Goal: Transaction & Acquisition: Purchase product/service

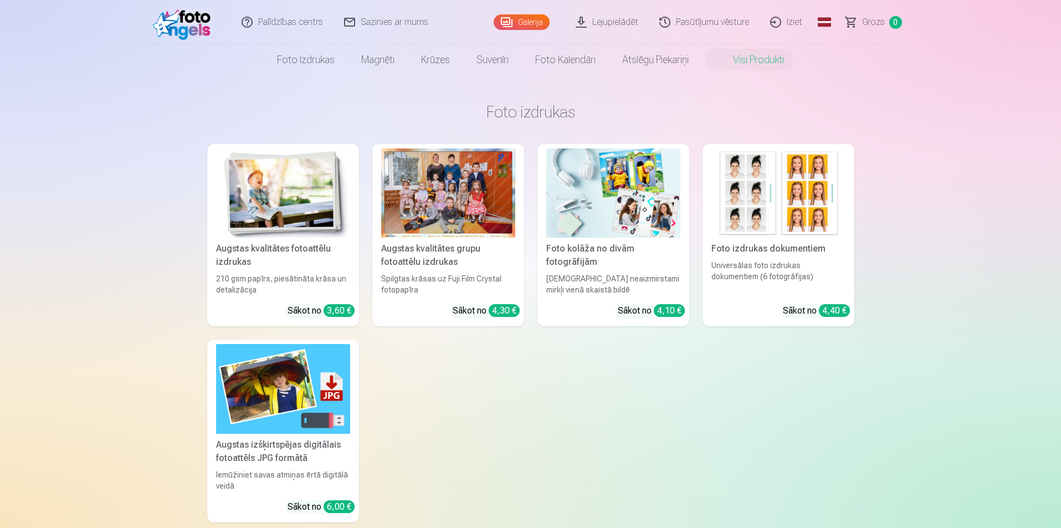
click at [425, 204] on div at bounding box center [448, 193] width 134 height 89
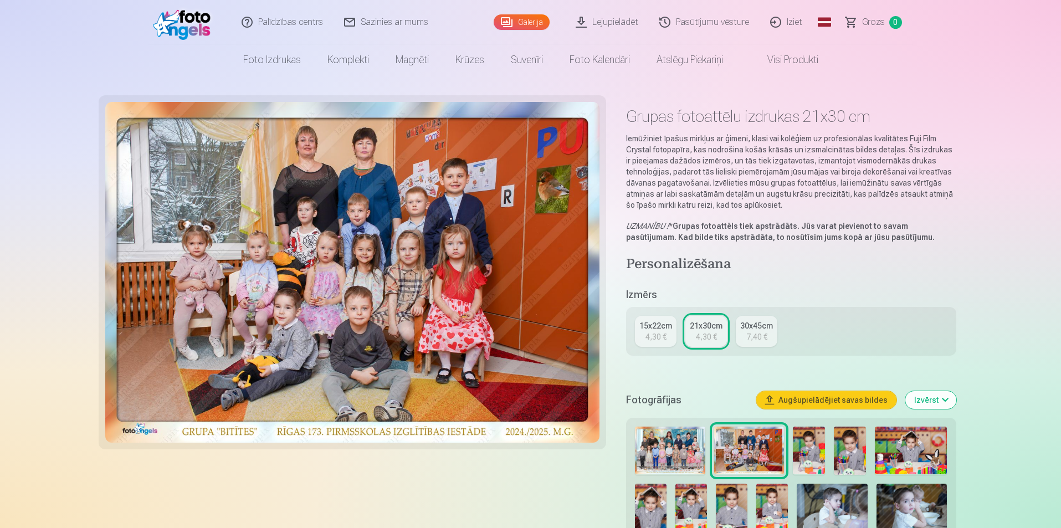
click at [658, 335] on div "4,30 €" at bounding box center [656, 336] width 21 height 11
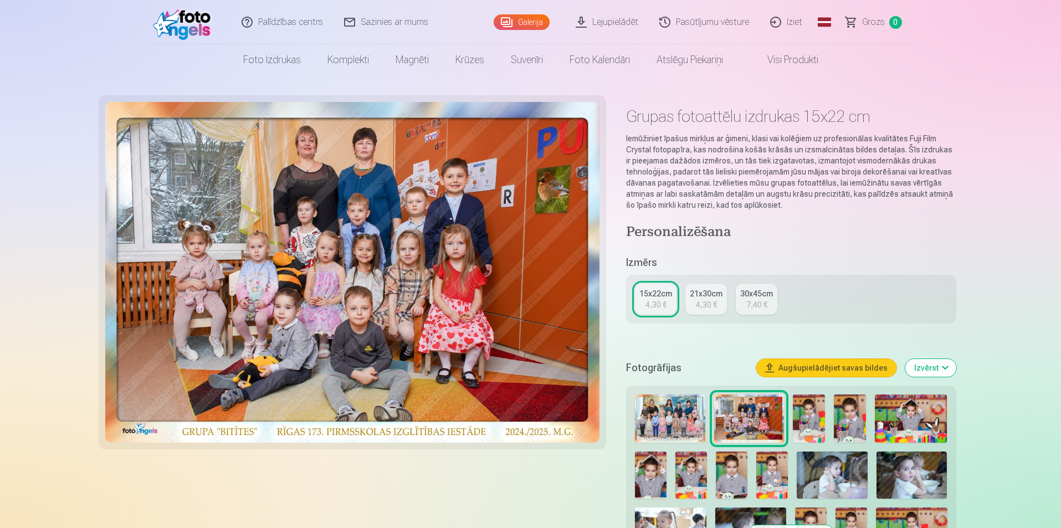
click at [870, 369] on button "Augšupielādējiet savas bildes" at bounding box center [826, 368] width 140 height 18
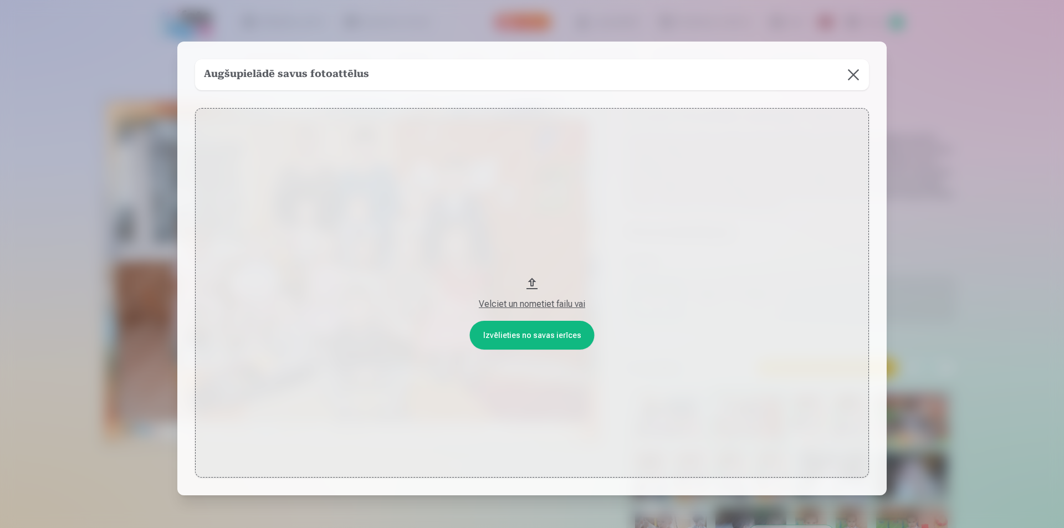
click at [545, 338] on button "Velciet un nometiet failu vai" at bounding box center [532, 293] width 674 height 370
drag, startPoint x: 531, startPoint y: 285, endPoint x: 104, endPoint y: 161, distance: 445.1
click at [104, 161] on div "​ Augšupielādē savus fotoattēlus Izvēlieties no savas ierīces Velciet un nometi…" at bounding box center [532, 302] width 1064 height 604
click at [333, 77] on h5 "Augšupielādē savus fotoattēlus" at bounding box center [286, 75] width 165 height 16
click at [853, 76] on button at bounding box center [853, 74] width 31 height 31
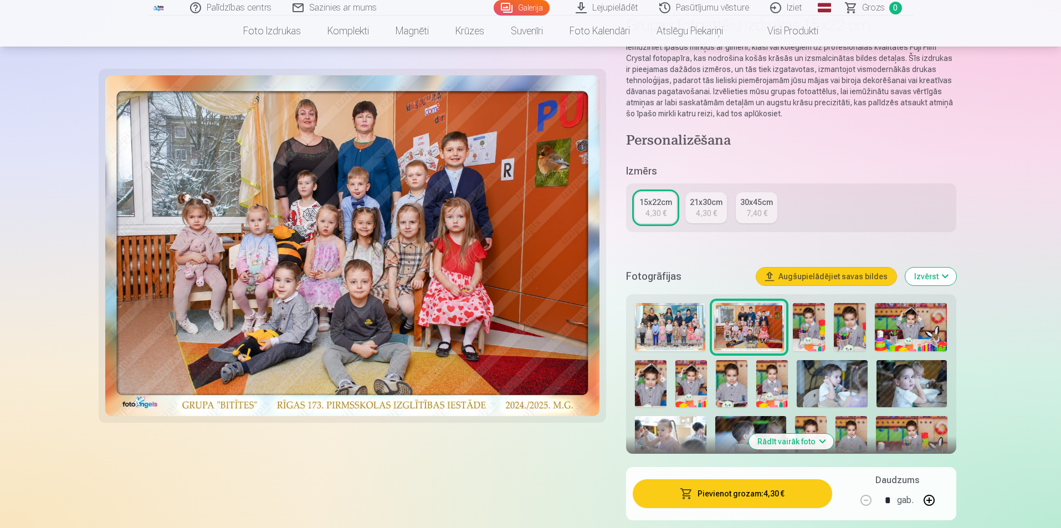
scroll to position [111, 0]
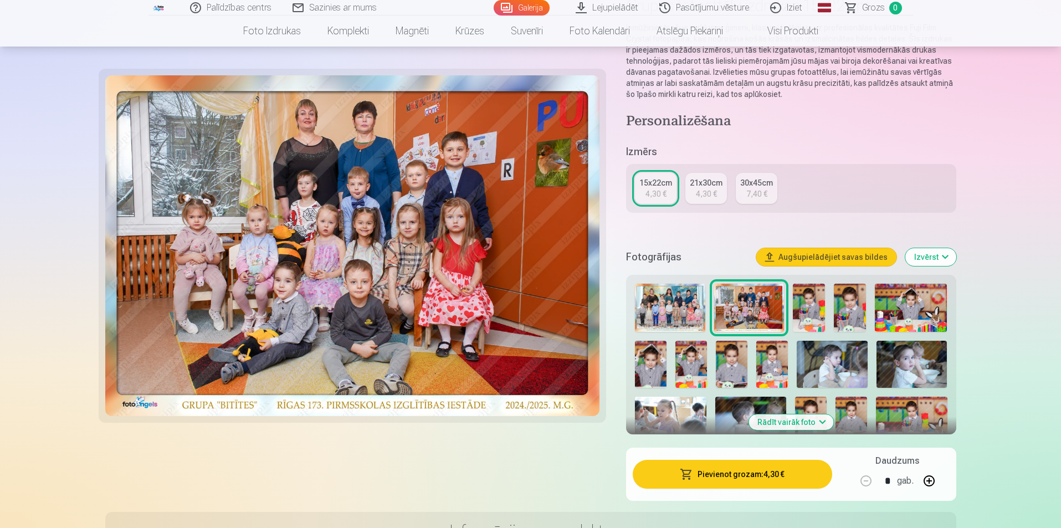
click at [928, 414] on img at bounding box center [911, 421] width 71 height 48
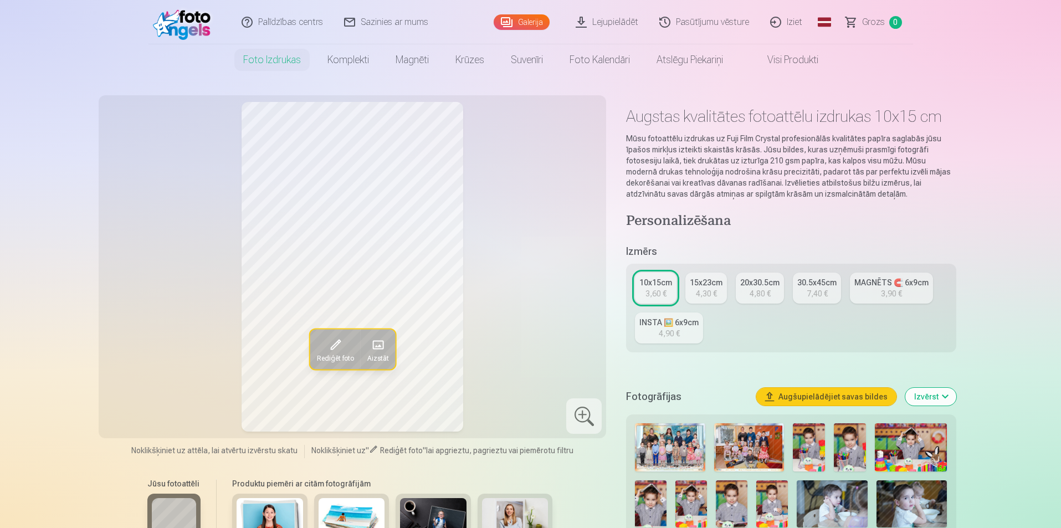
click at [533, 263] on div "Rediģēt foto Aizstāt" at bounding box center [352, 267] width 495 height 330
click at [610, 24] on link "Lejupielādēt" at bounding box center [608, 22] width 84 height 44
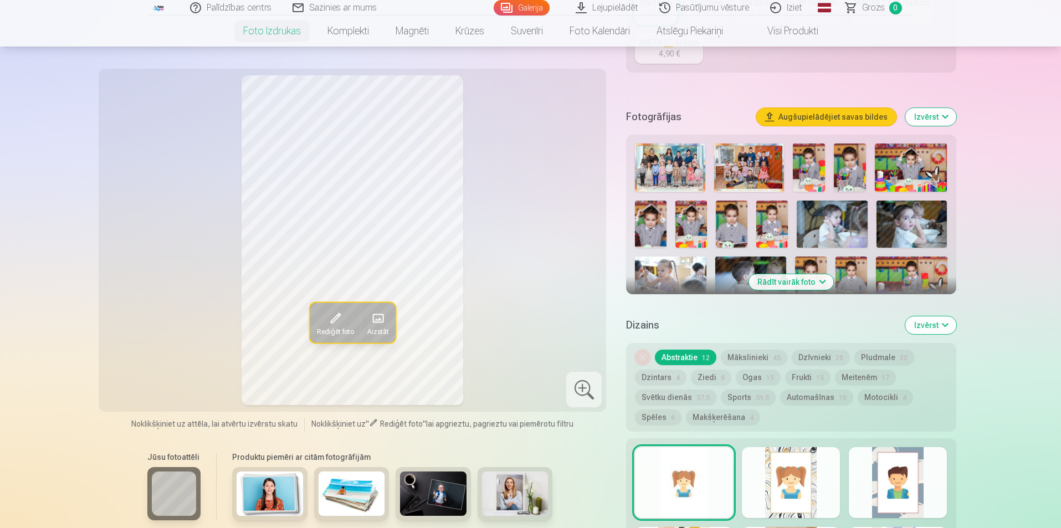
scroll to position [277, 0]
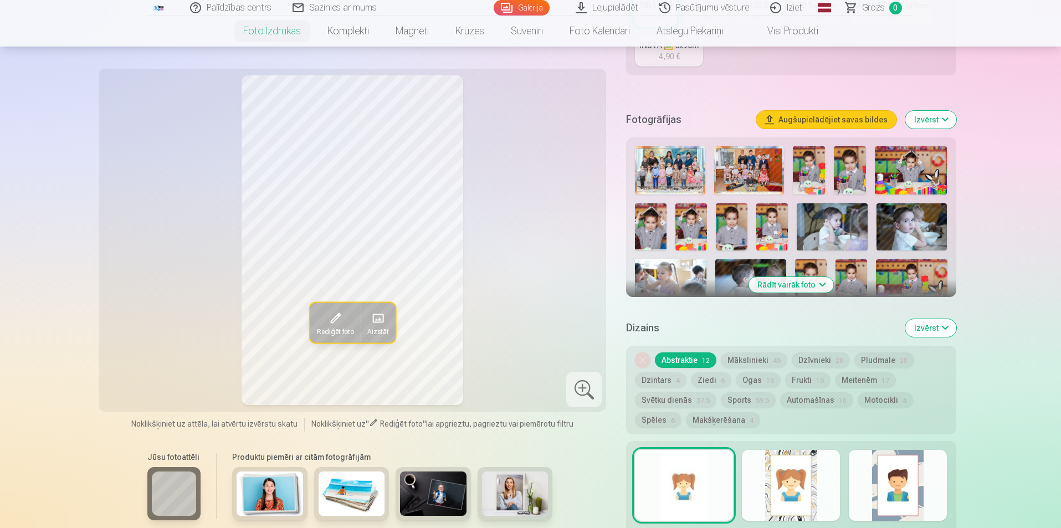
click at [845, 220] on img at bounding box center [832, 226] width 71 height 47
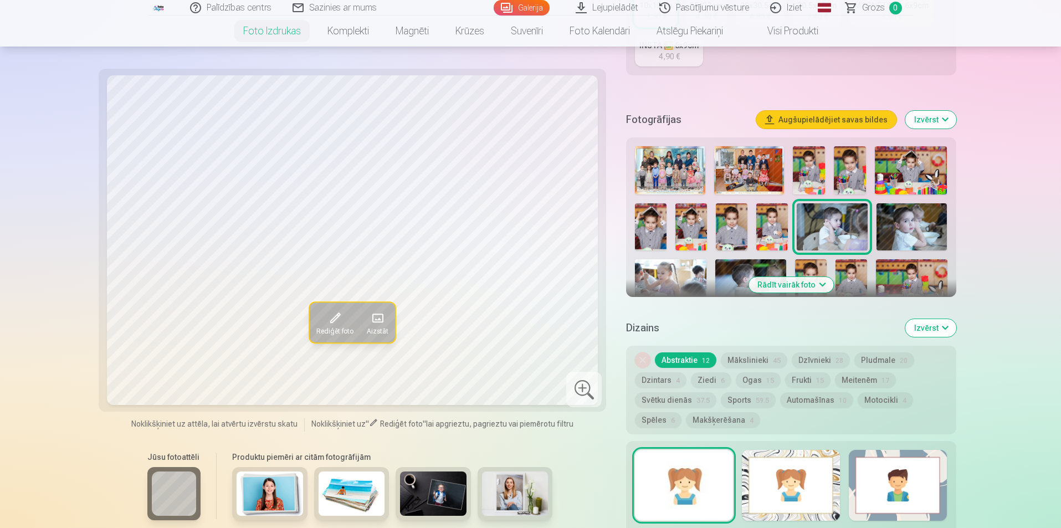
click at [666, 175] on img at bounding box center [670, 170] width 70 height 48
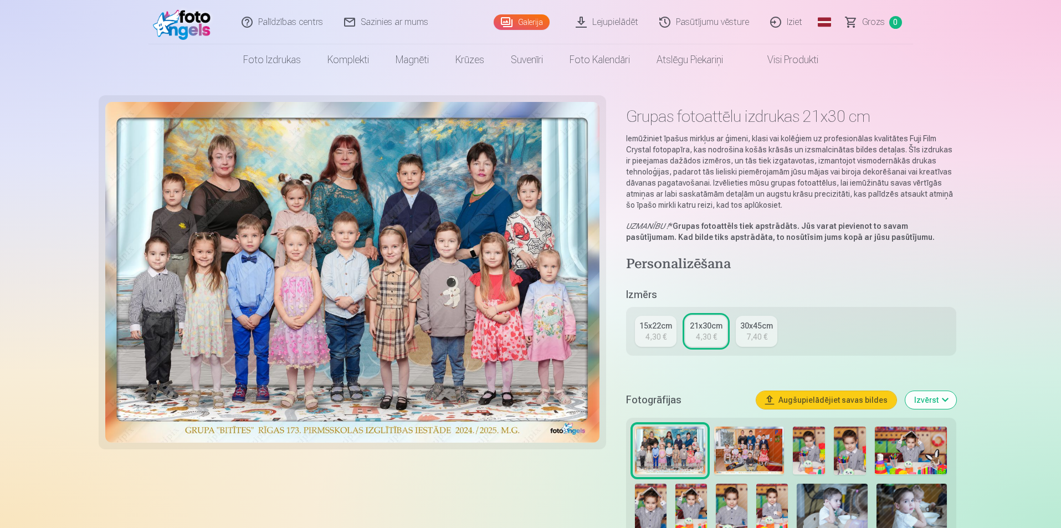
click at [763, 448] on img at bounding box center [749, 451] width 70 height 48
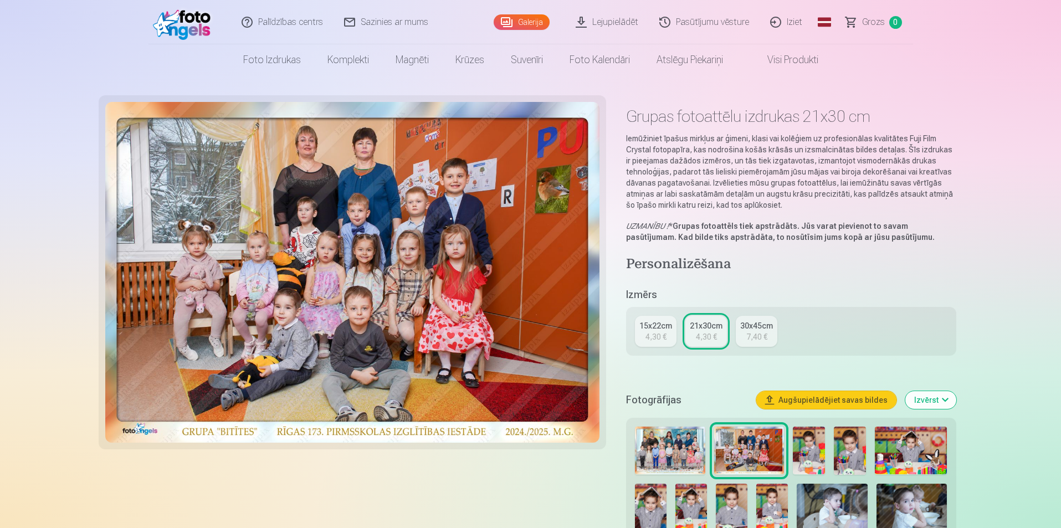
click at [805, 448] on img at bounding box center [809, 451] width 32 height 48
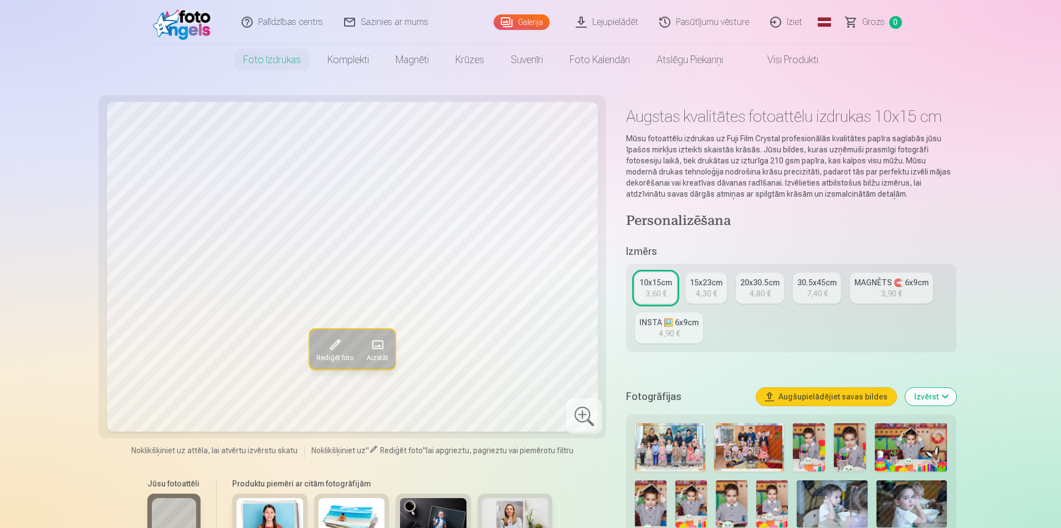
click at [856, 443] on img at bounding box center [850, 447] width 32 height 48
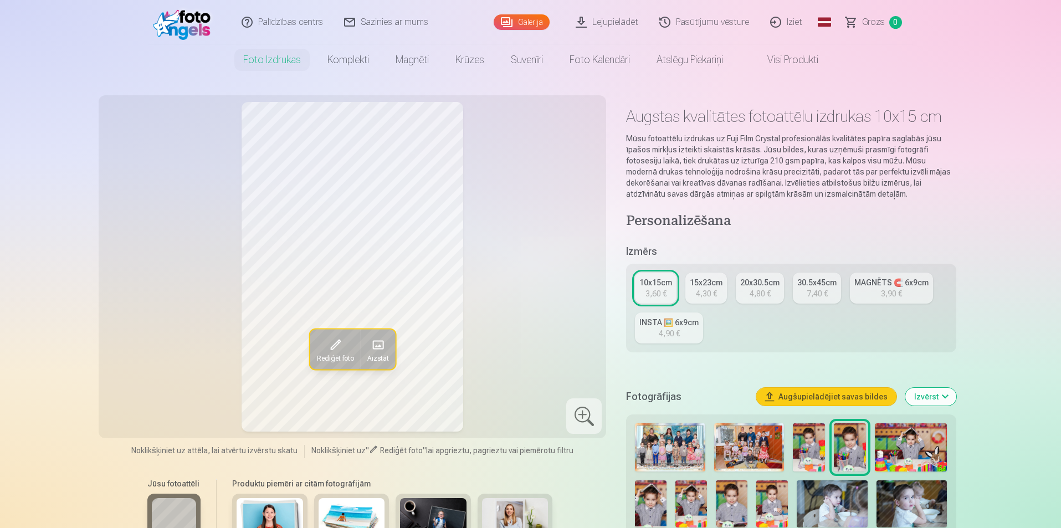
click at [908, 446] on img at bounding box center [911, 447] width 73 height 48
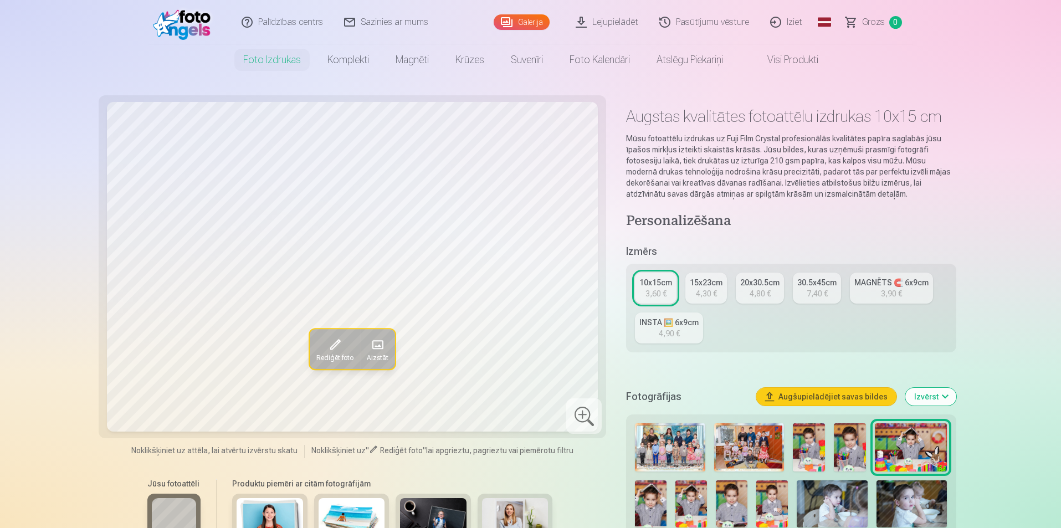
click at [652, 492] on img at bounding box center [651, 503] width 32 height 47
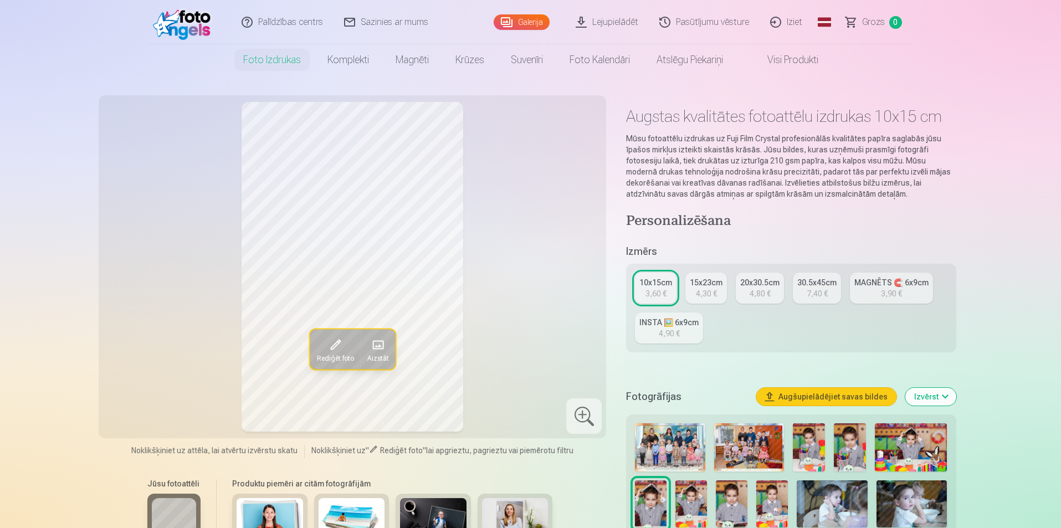
click at [699, 512] on img at bounding box center [692, 503] width 32 height 47
click at [737, 499] on img at bounding box center [732, 503] width 32 height 47
click at [776, 506] on img at bounding box center [772, 503] width 32 height 47
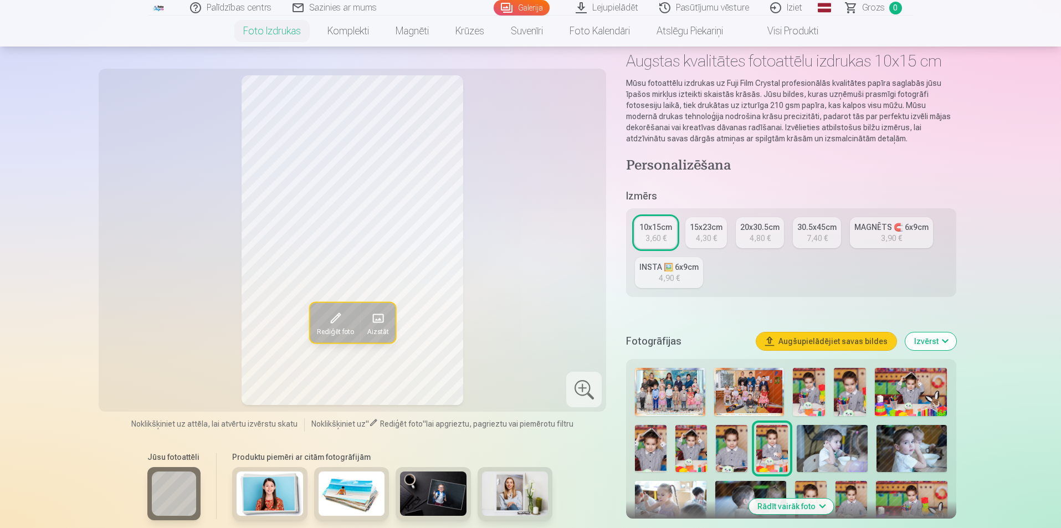
scroll to position [111, 0]
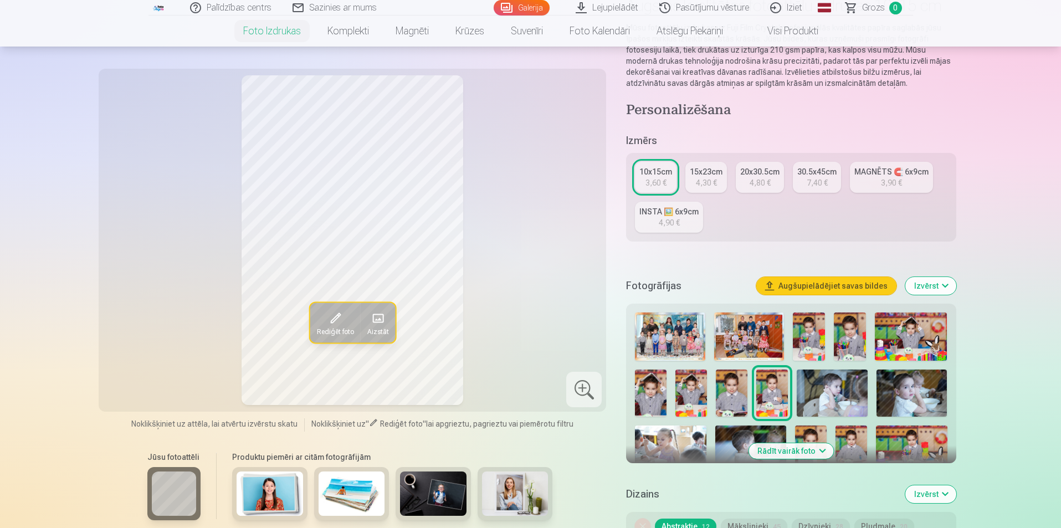
click at [824, 451] on button "Rādīt vairāk foto" at bounding box center [791, 451] width 85 height 16
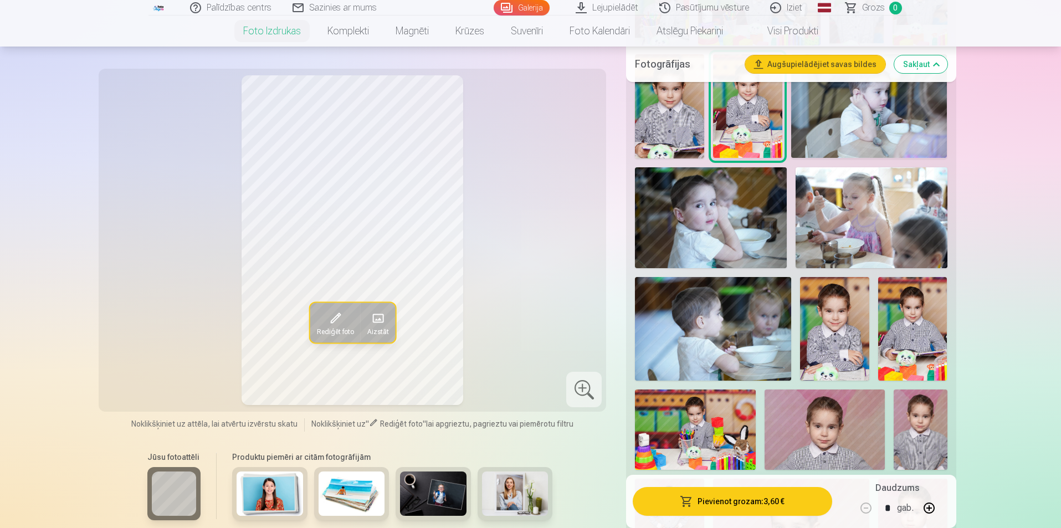
scroll to position [554, 0]
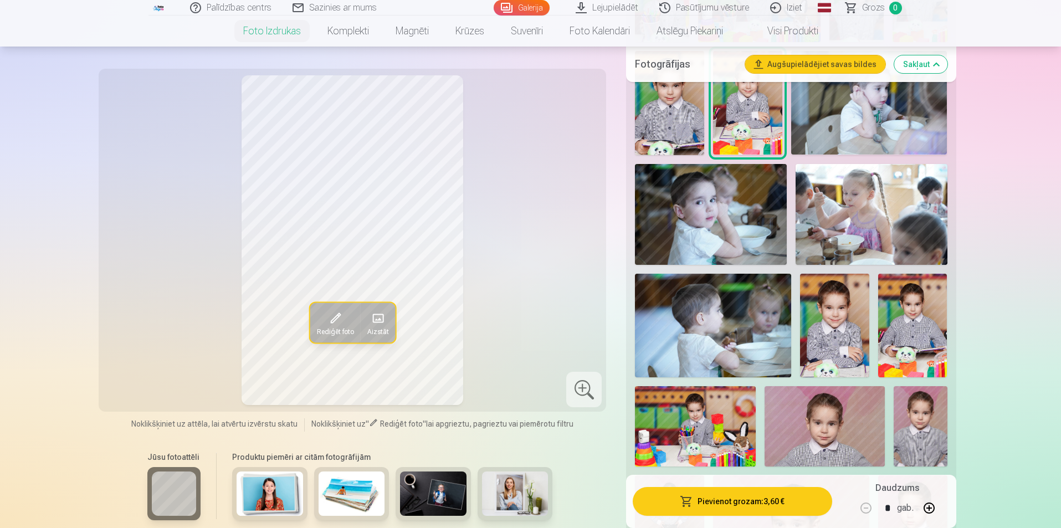
click at [840, 316] on img at bounding box center [834, 326] width 69 height 104
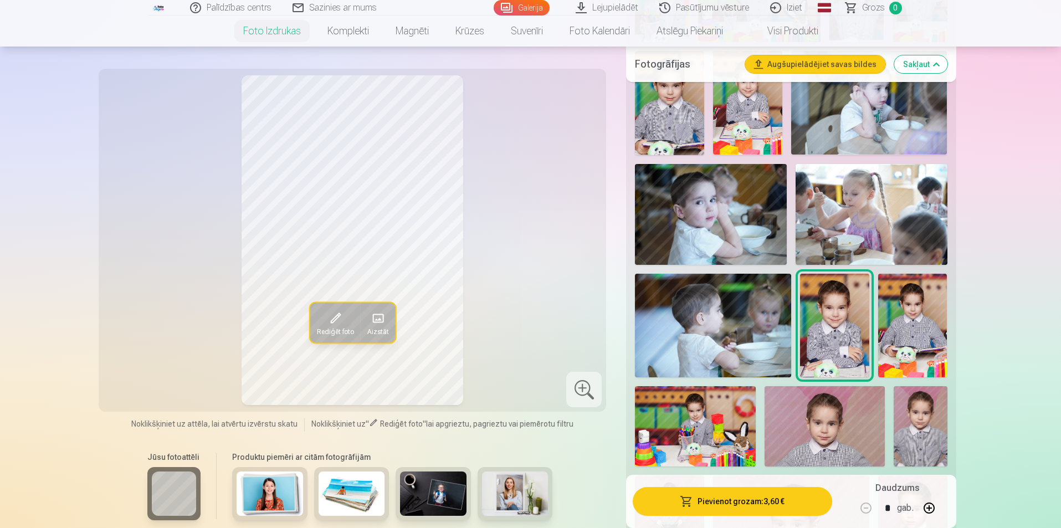
click at [857, 398] on img at bounding box center [825, 426] width 120 height 80
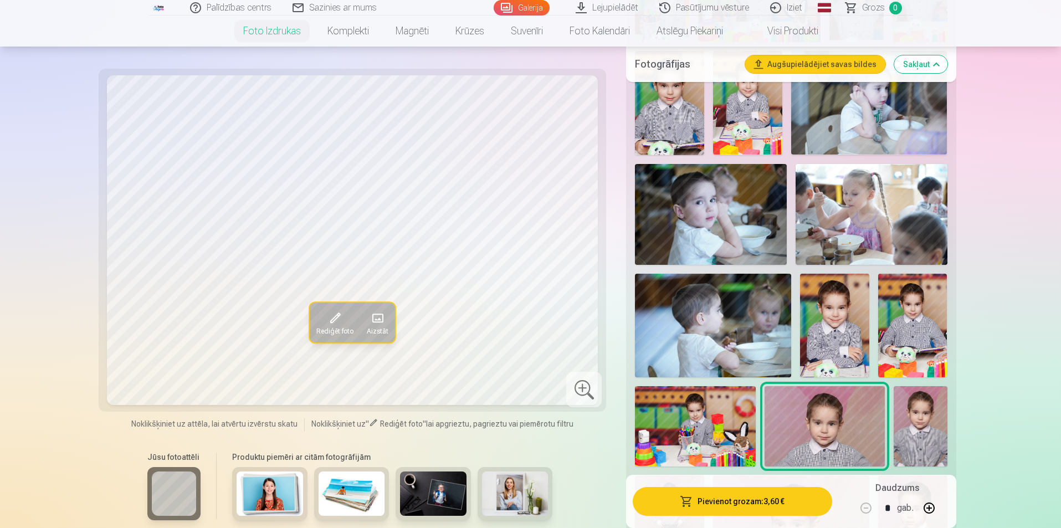
click at [933, 434] on img at bounding box center [921, 426] width 54 height 80
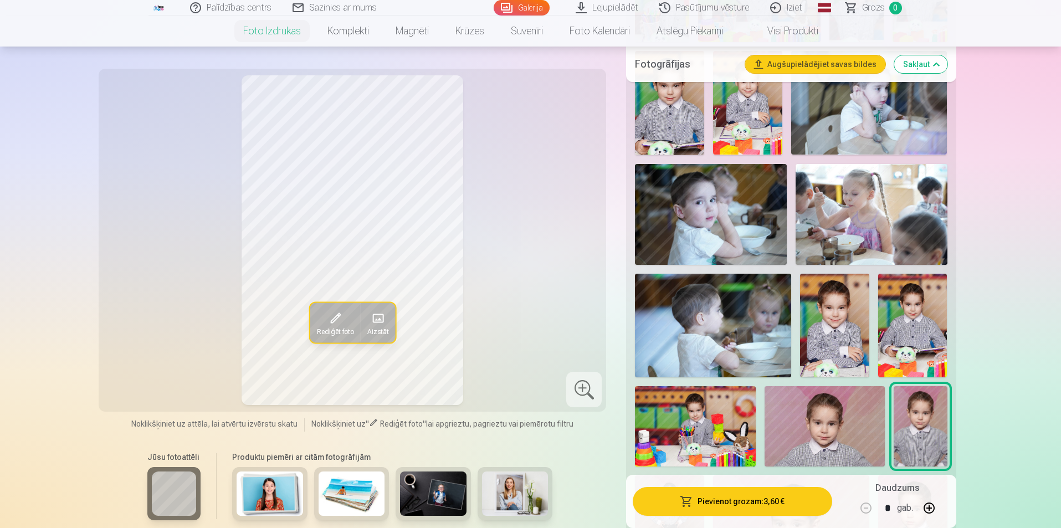
click at [910, 342] on img at bounding box center [912, 326] width 69 height 104
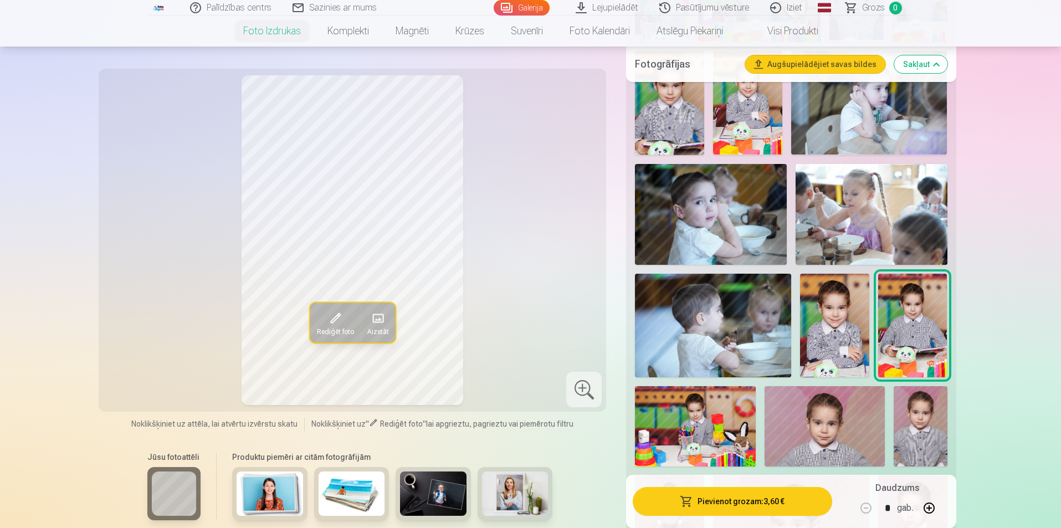
click at [858, 329] on img at bounding box center [834, 326] width 69 height 104
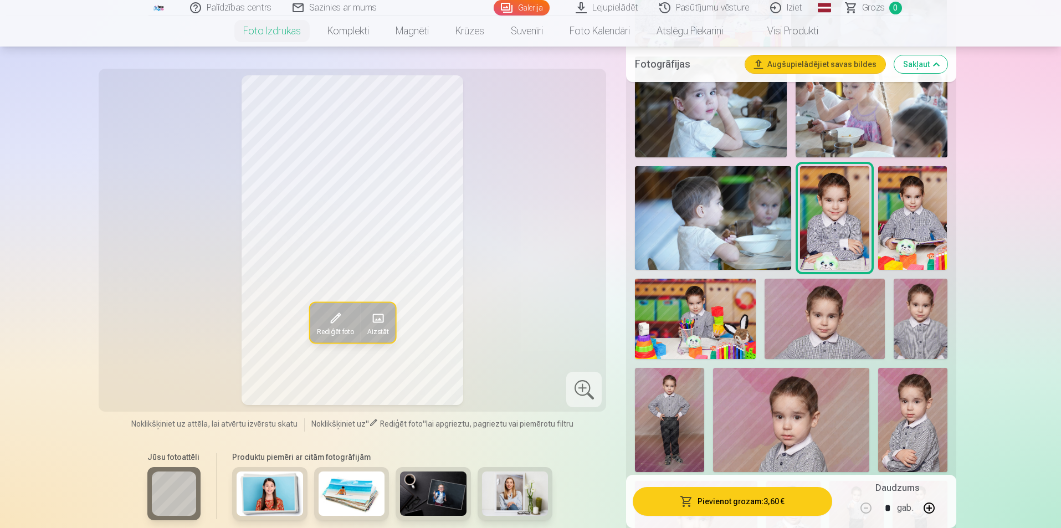
scroll to position [665, 0]
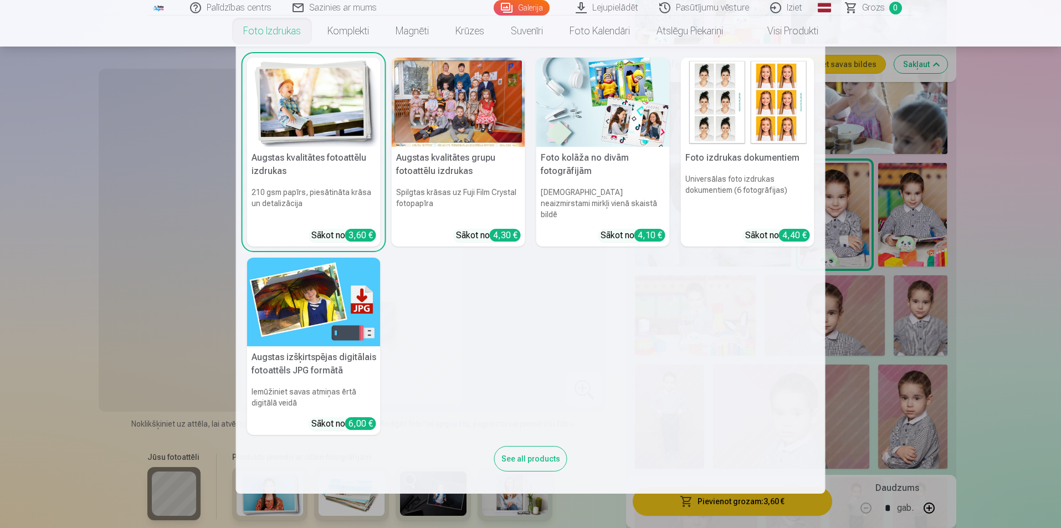
drag, startPoint x: 1057, startPoint y: 164, endPoint x: 1004, endPoint y: 153, distance: 54.3
click at [1057, 164] on nav "Augstas kvalitātes fotoattēlu izdrukas 210 gsm papīrs, piesātināta krāsa un det…" at bounding box center [530, 270] width 1061 height 447
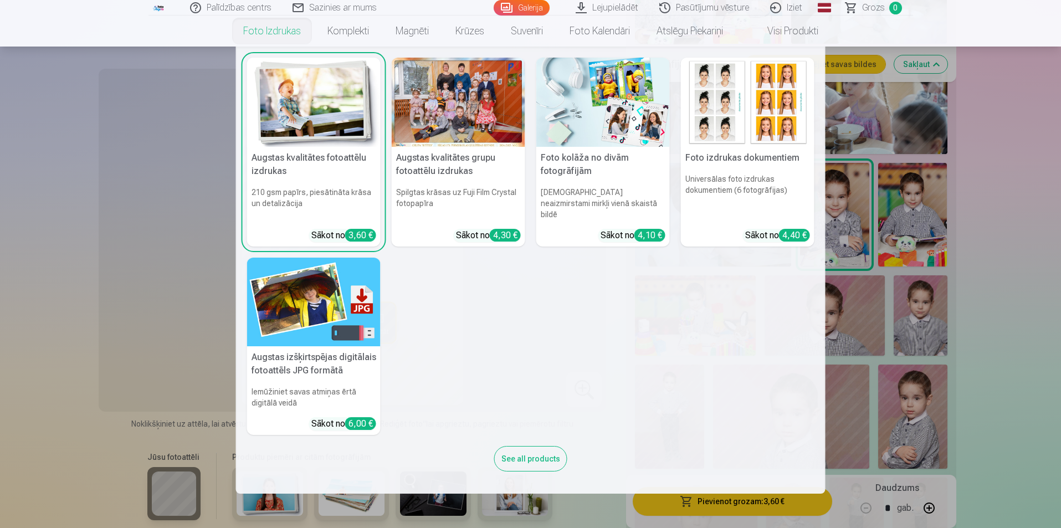
click at [1051, 324] on nav "Augstas kvalitātes fotoattēlu izdrukas 210 gsm papīrs, piesātināta krāsa un det…" at bounding box center [530, 270] width 1061 height 447
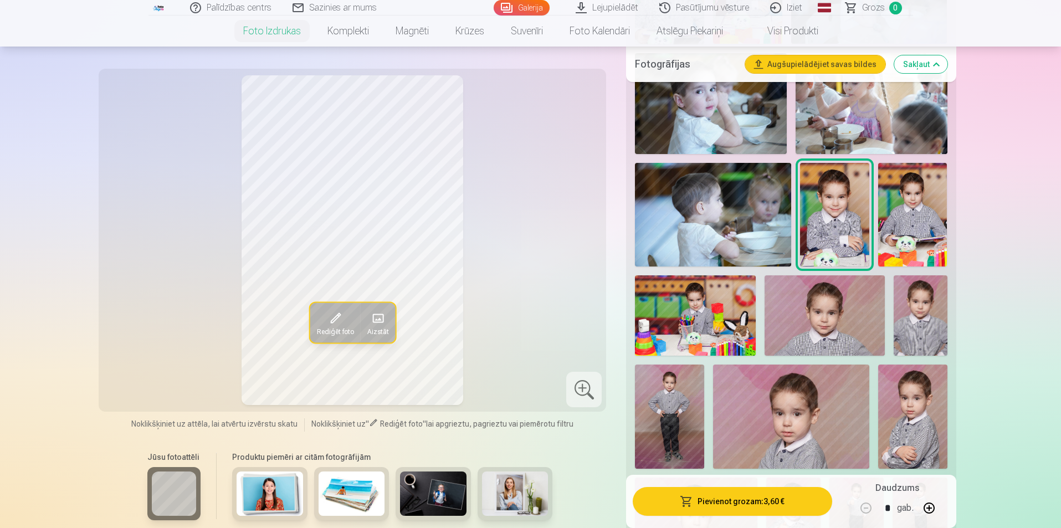
drag, startPoint x: 929, startPoint y: 424, endPoint x: 927, endPoint y: 432, distance: 7.9
click at [927, 432] on img at bounding box center [912, 417] width 69 height 104
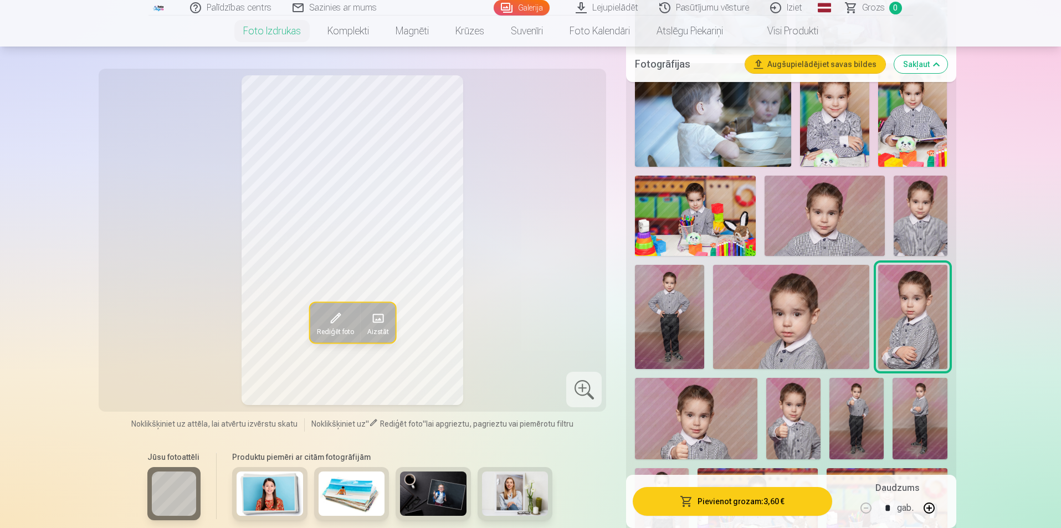
scroll to position [887, 0]
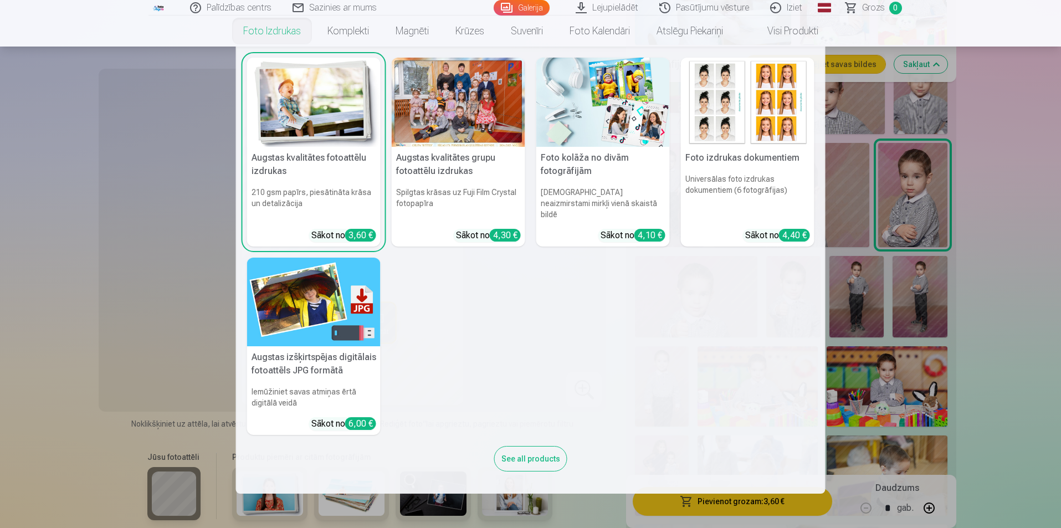
click at [1009, 321] on nav "Augstas kvalitātes fotoattēlu izdrukas 210 gsm papīrs, piesātināta krāsa un det…" at bounding box center [530, 270] width 1061 height 447
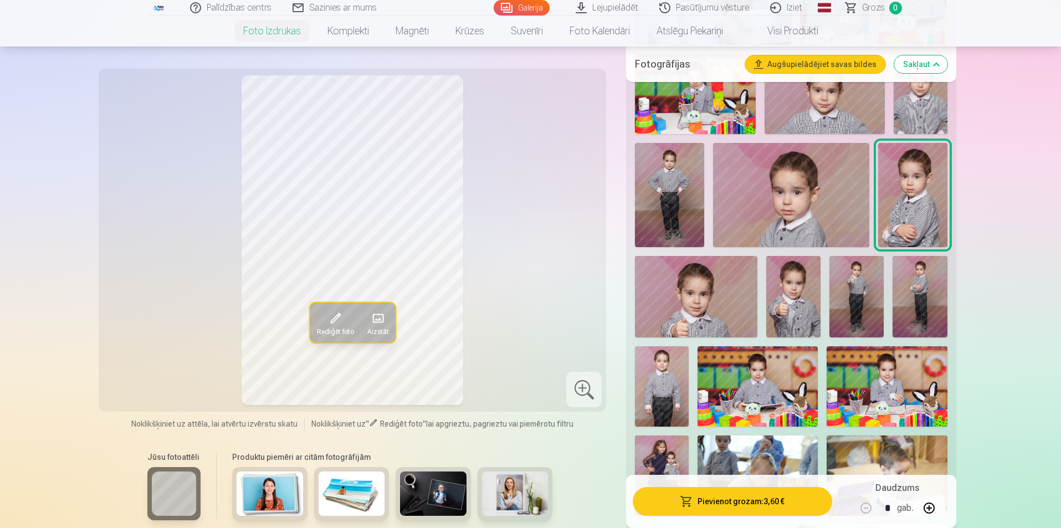
click at [793, 290] on img at bounding box center [793, 296] width 54 height 81
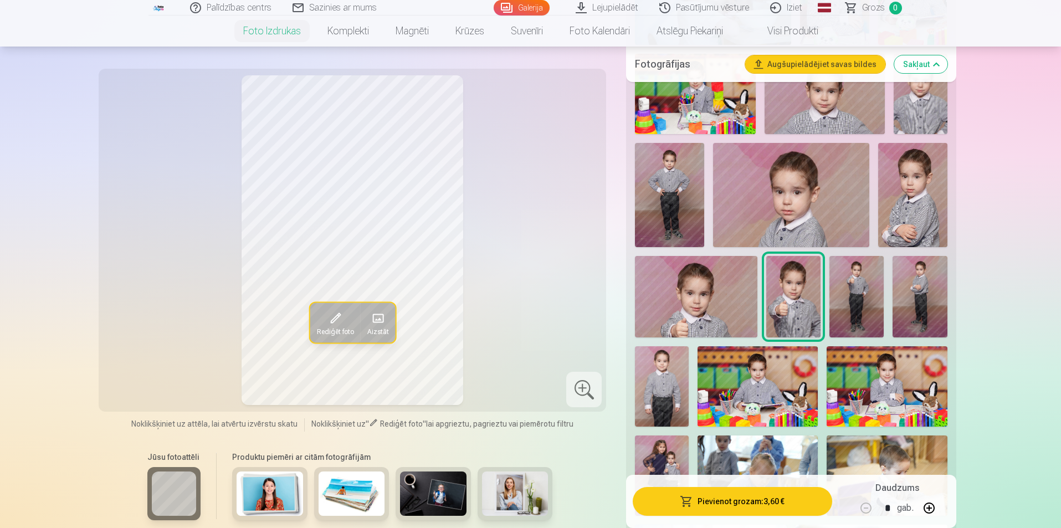
click at [858, 284] on img at bounding box center [857, 296] width 54 height 81
click at [928, 277] on img at bounding box center [920, 296] width 54 height 81
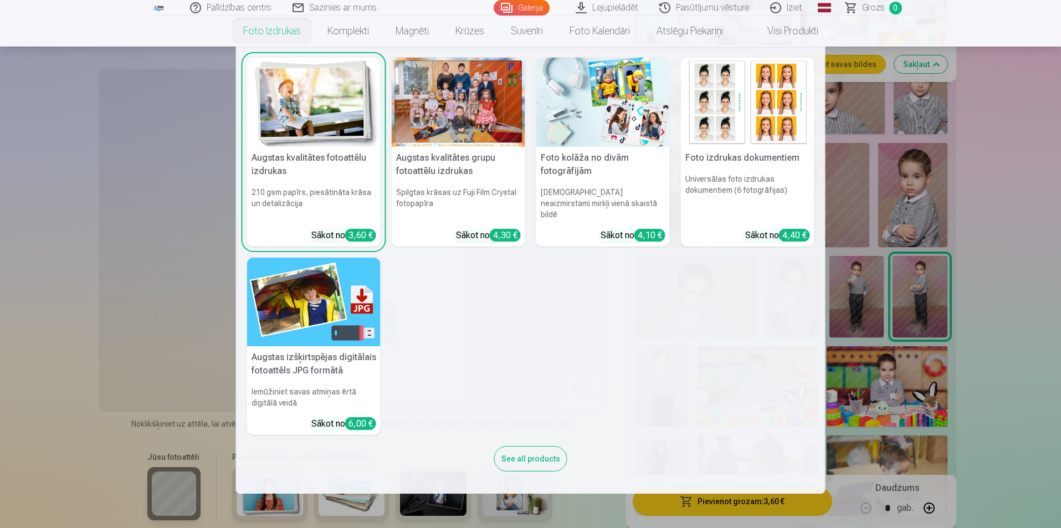
click at [1015, 367] on nav "Augstas kvalitātes fotoattēlu izdrukas 210 gsm papīrs, piesātināta krāsa un det…" at bounding box center [530, 270] width 1061 height 447
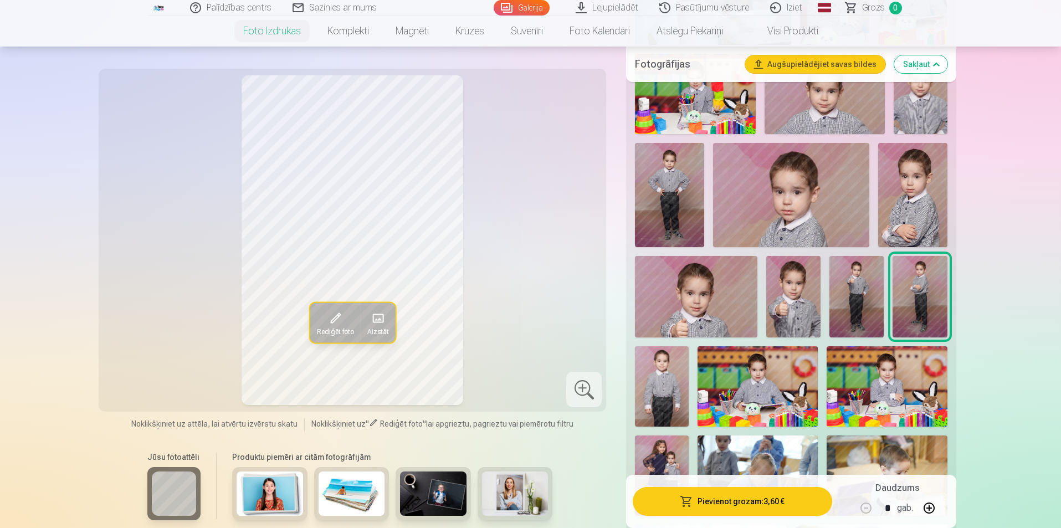
click at [668, 384] on img at bounding box center [662, 386] width 54 height 80
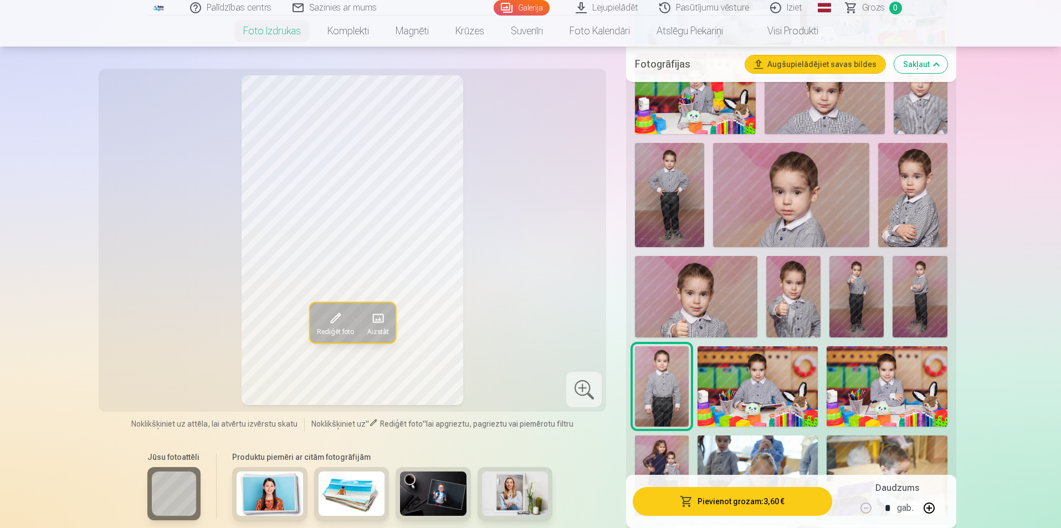
click at [752, 372] on img at bounding box center [758, 386] width 120 height 80
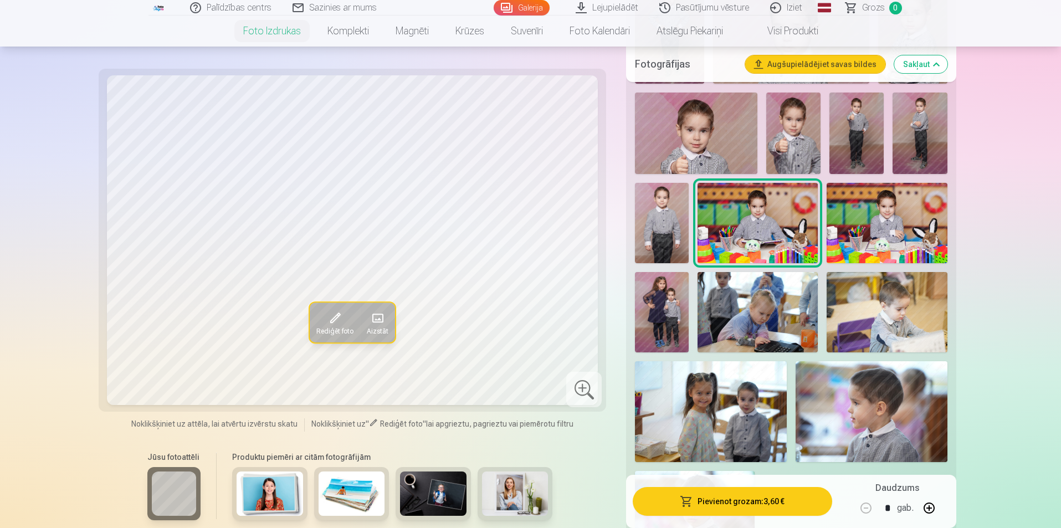
scroll to position [1053, 0]
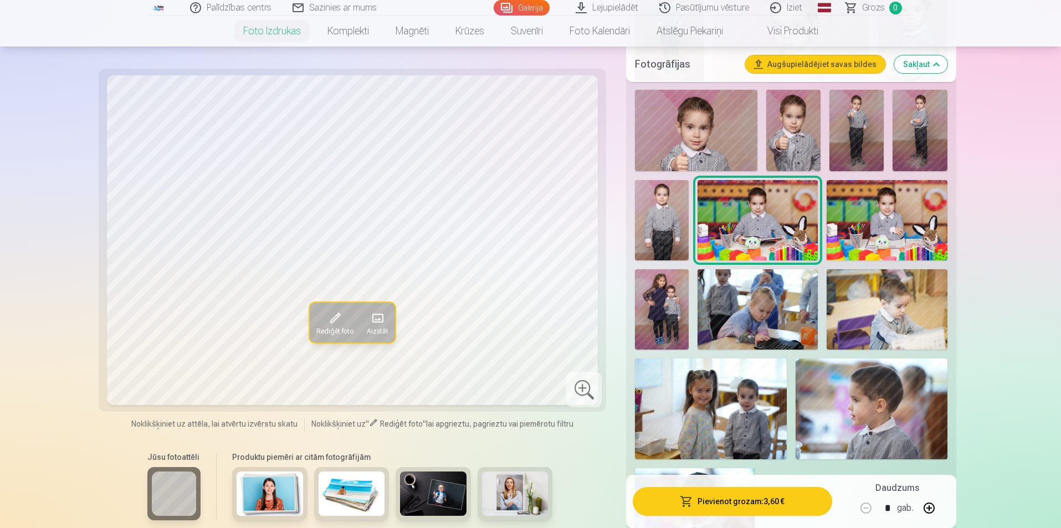
click at [899, 320] on img at bounding box center [887, 309] width 120 height 80
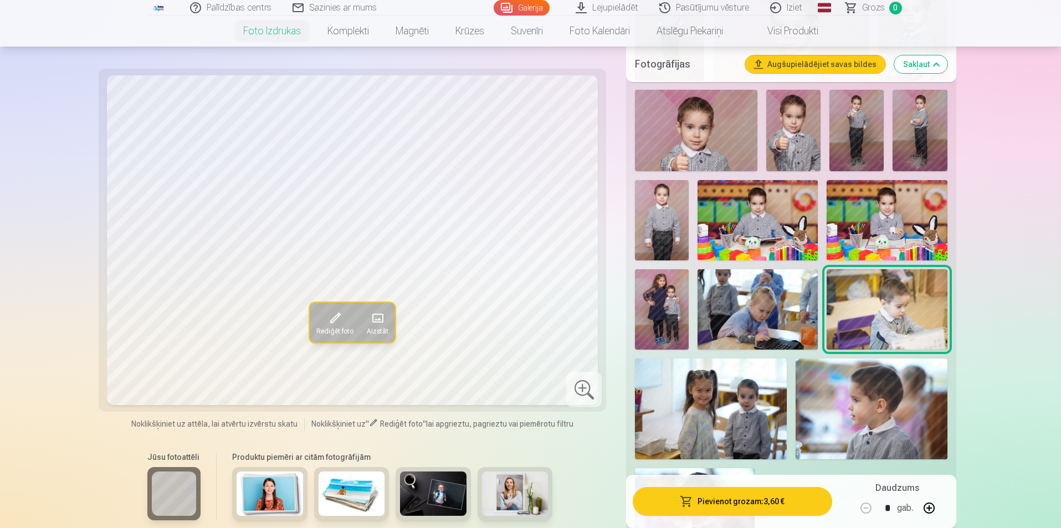
click at [712, 407] on img at bounding box center [711, 409] width 152 height 101
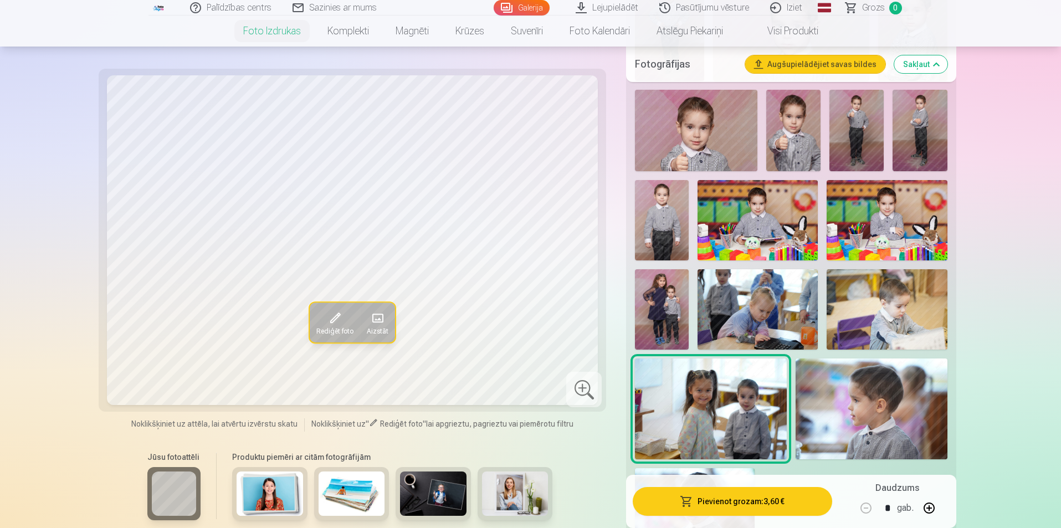
click at [872, 416] on img at bounding box center [872, 409] width 152 height 101
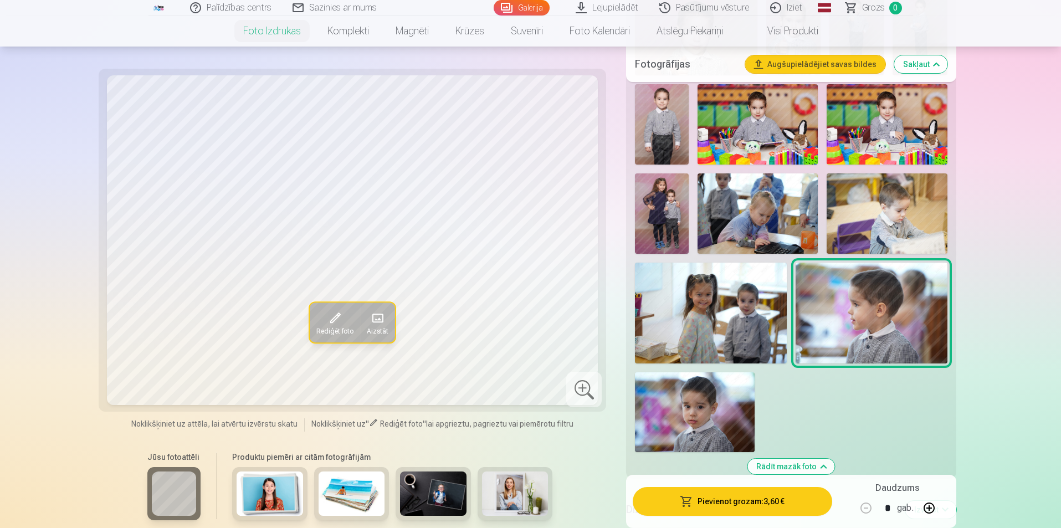
scroll to position [1164, 0]
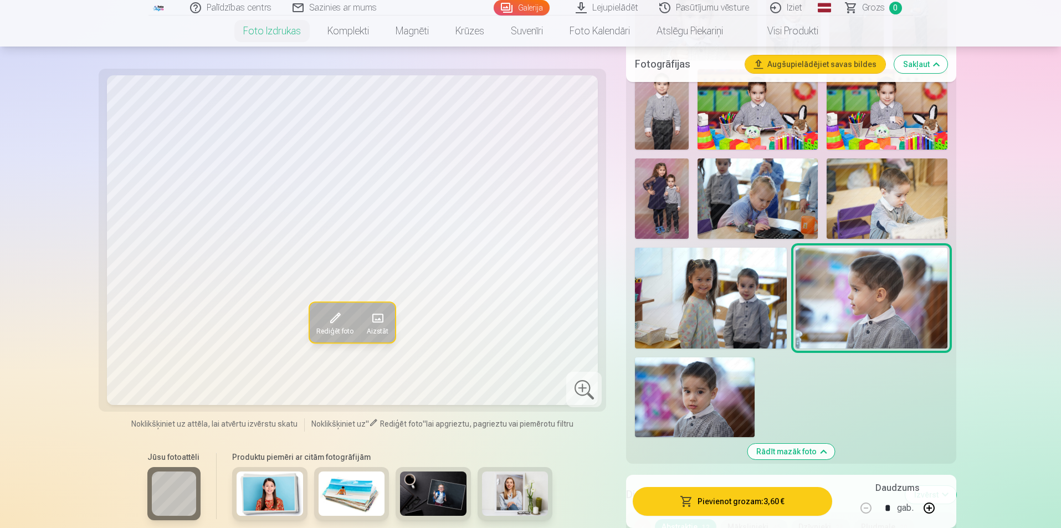
click at [714, 403] on img at bounding box center [695, 397] width 120 height 80
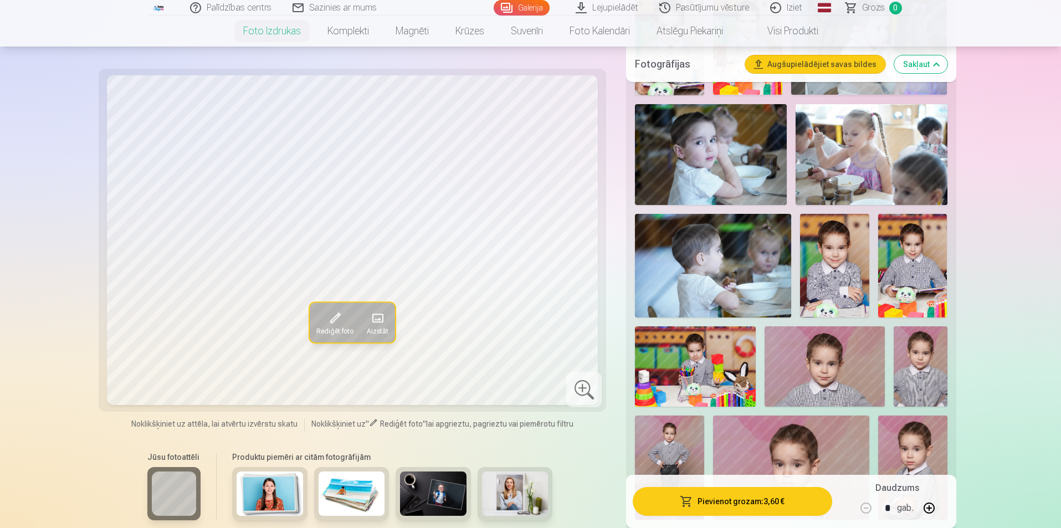
scroll to position [610, 0]
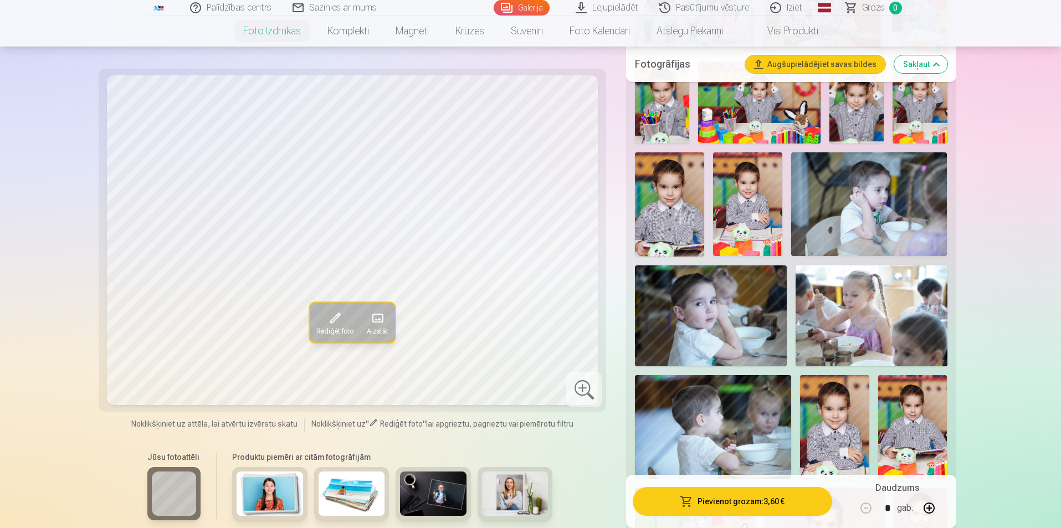
scroll to position [443, 0]
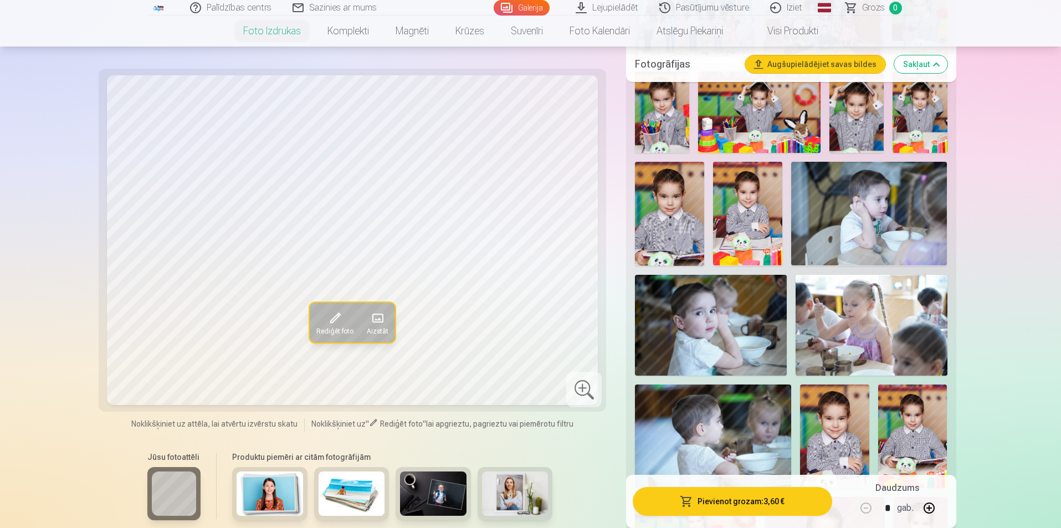
click at [853, 421] on img at bounding box center [834, 437] width 69 height 104
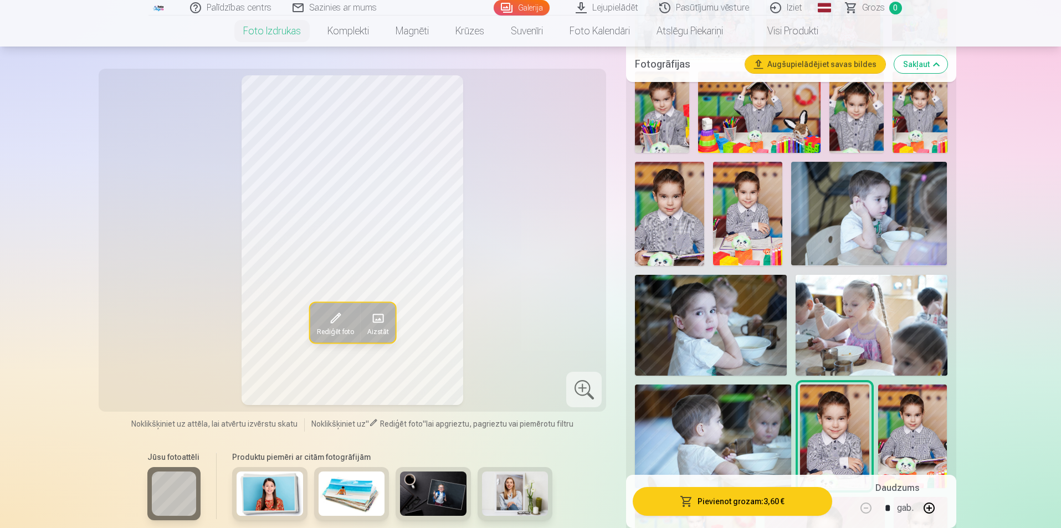
click at [913, 433] on img at bounding box center [912, 437] width 69 height 104
click at [661, 212] on img at bounding box center [669, 214] width 69 height 104
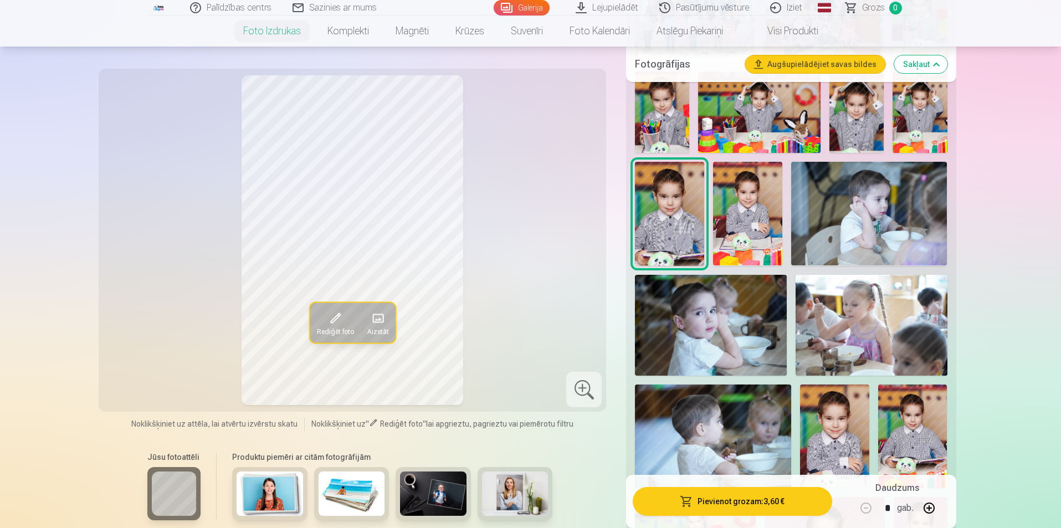
click at [761, 191] on img at bounding box center [747, 214] width 69 height 104
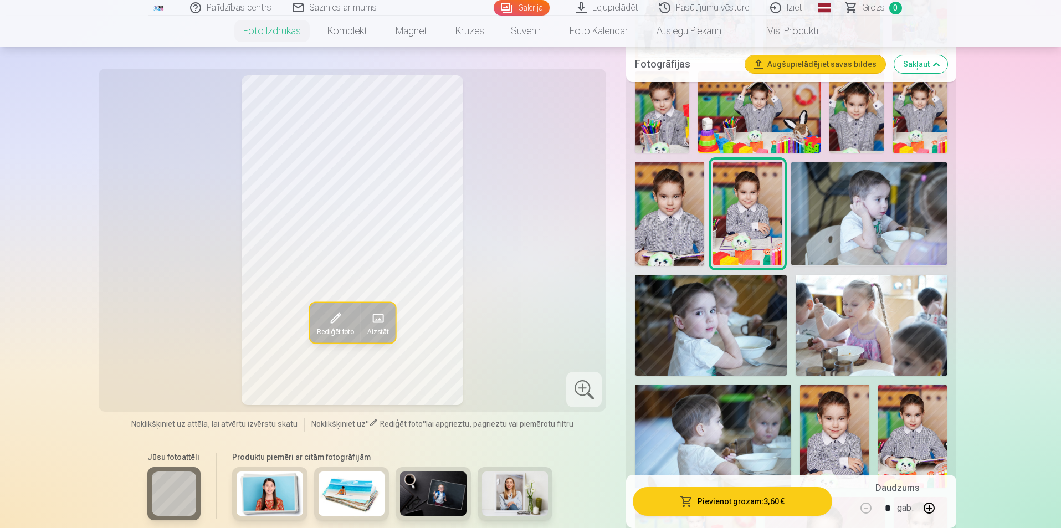
click at [669, 208] on img at bounding box center [669, 214] width 69 height 104
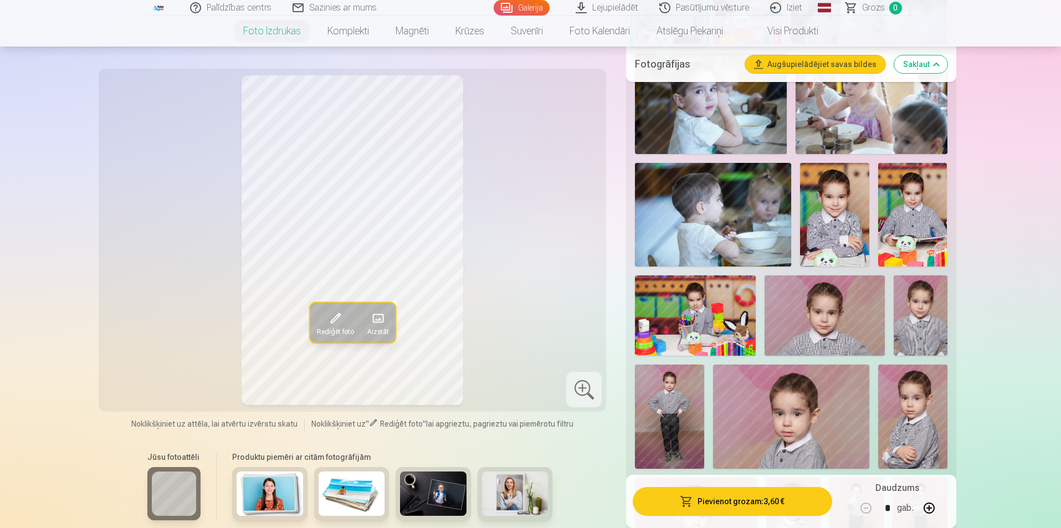
scroll to position [720, 0]
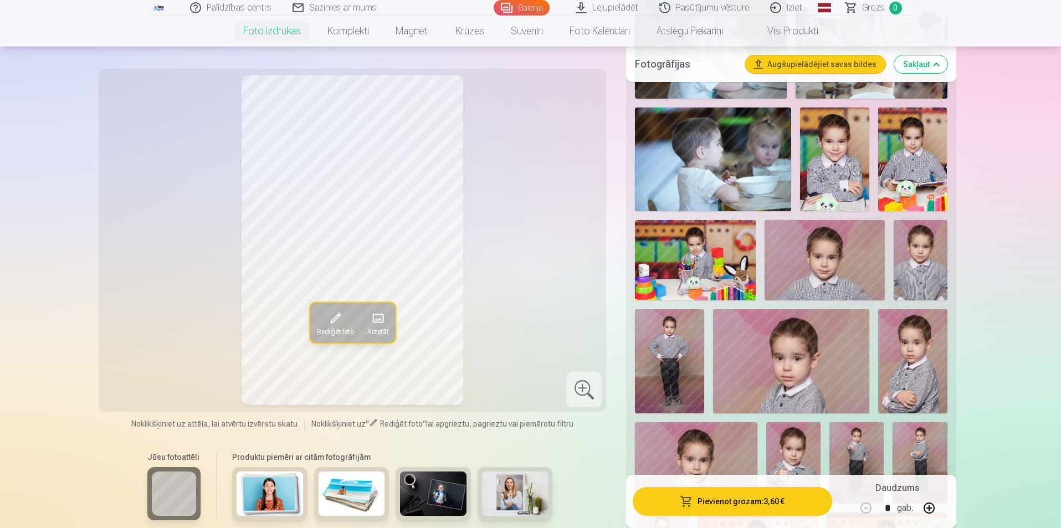
click at [826, 258] on img at bounding box center [825, 260] width 120 height 80
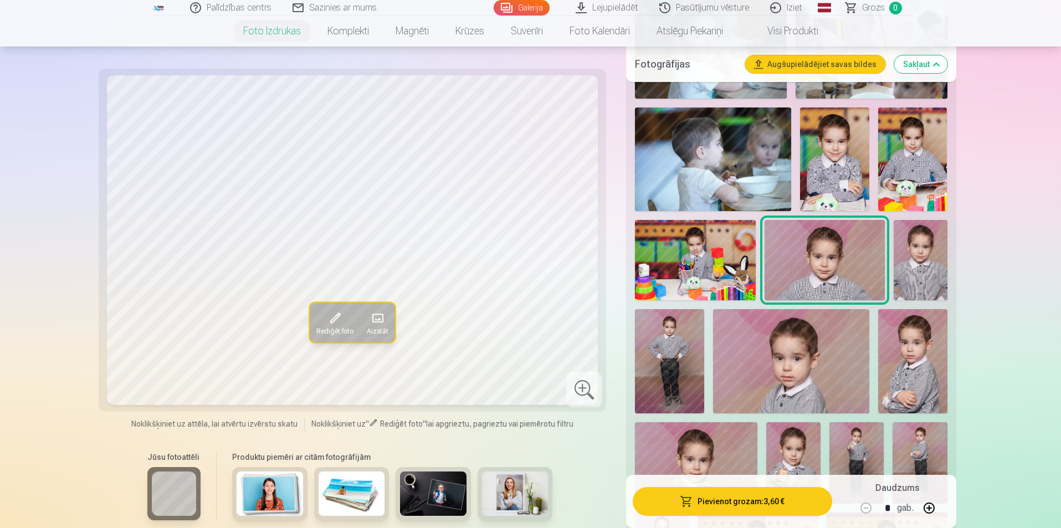
click at [925, 270] on img at bounding box center [921, 260] width 54 height 80
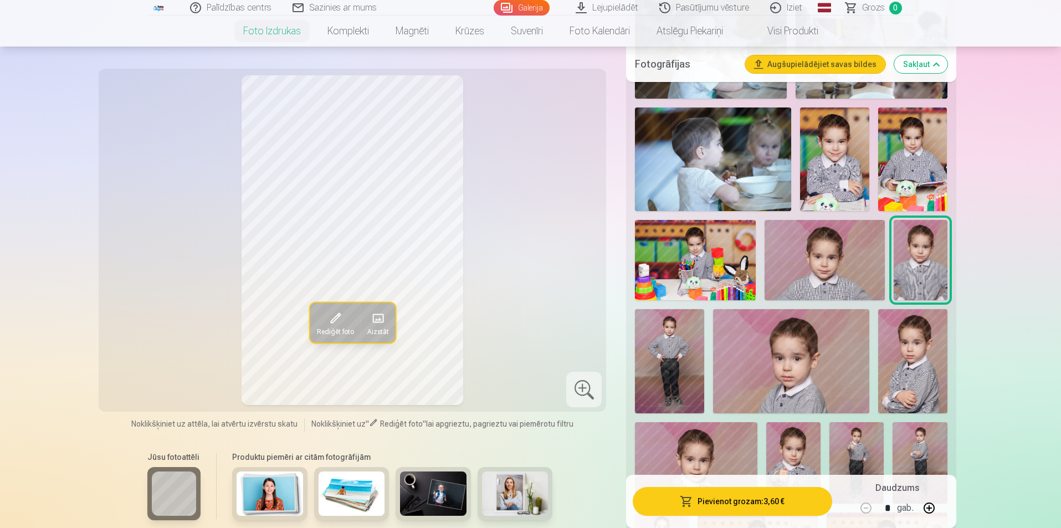
click at [908, 374] on img at bounding box center [912, 361] width 69 height 104
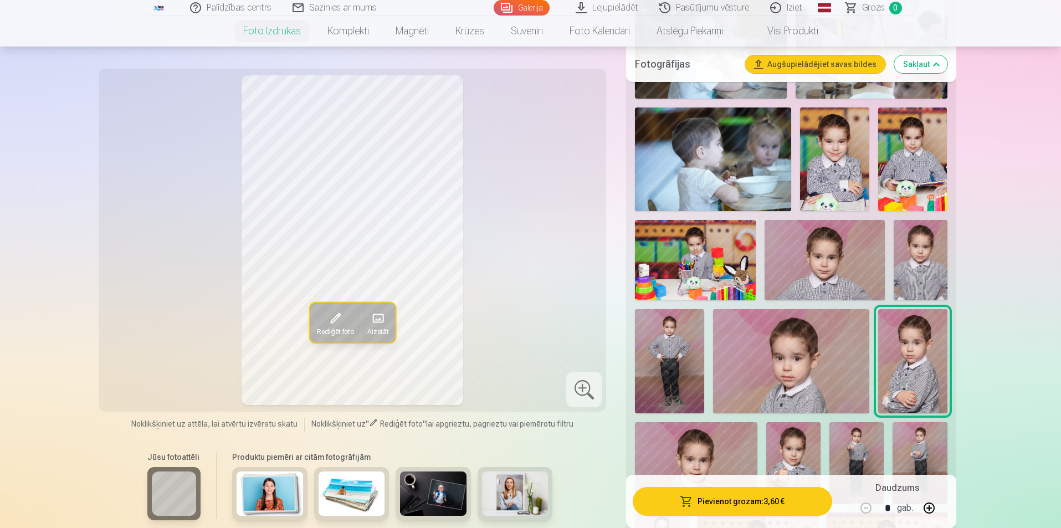
click at [837, 374] on img at bounding box center [791, 361] width 156 height 104
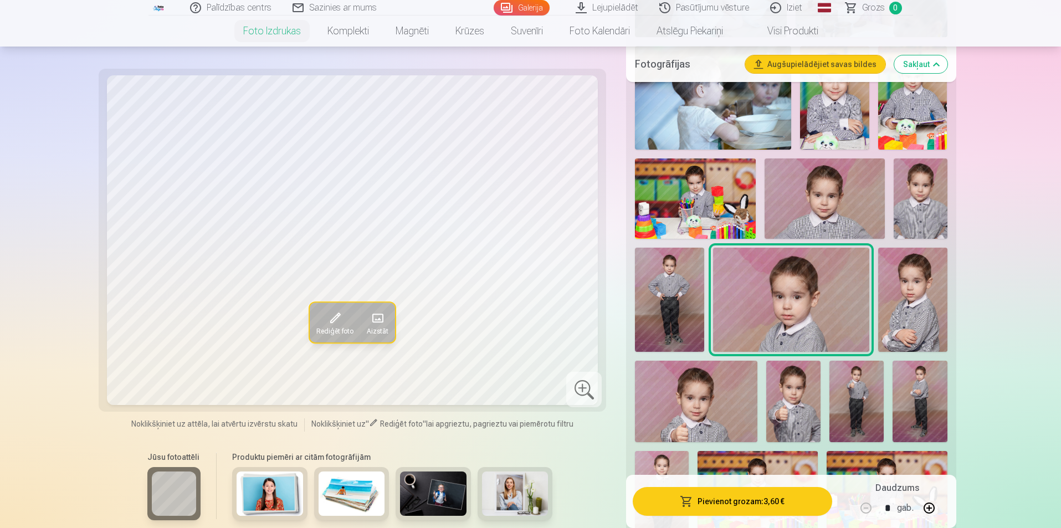
scroll to position [831, 0]
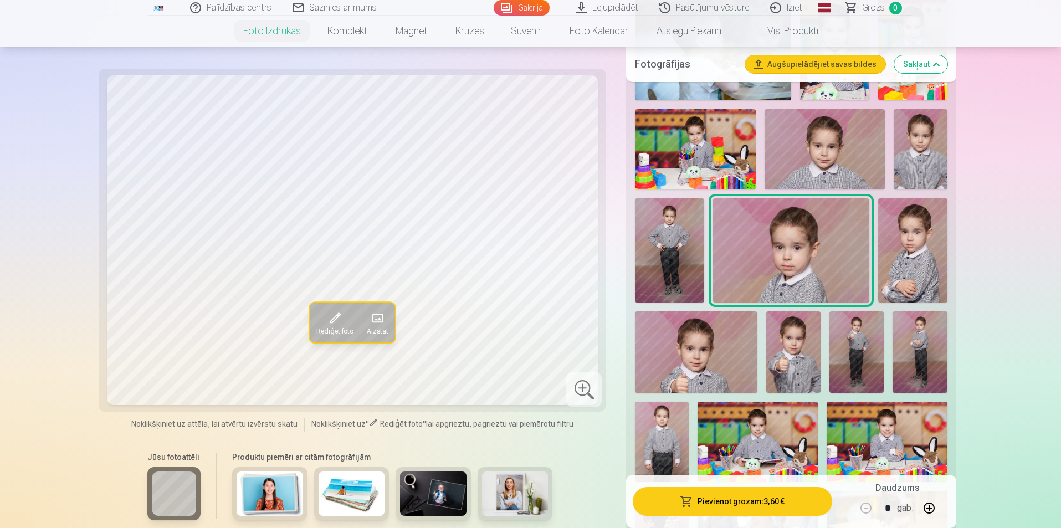
click at [692, 373] on img at bounding box center [696, 351] width 122 height 81
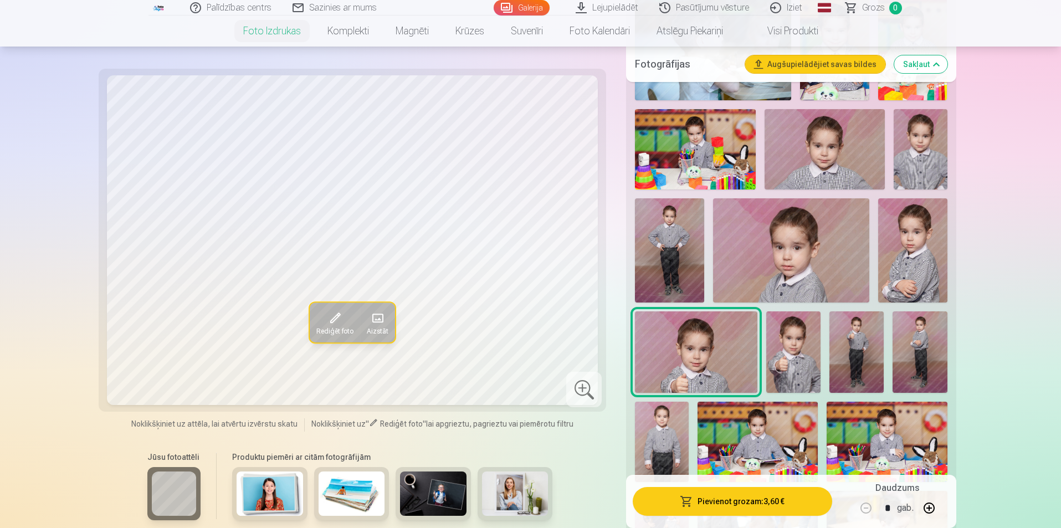
click at [798, 366] on img at bounding box center [793, 351] width 54 height 81
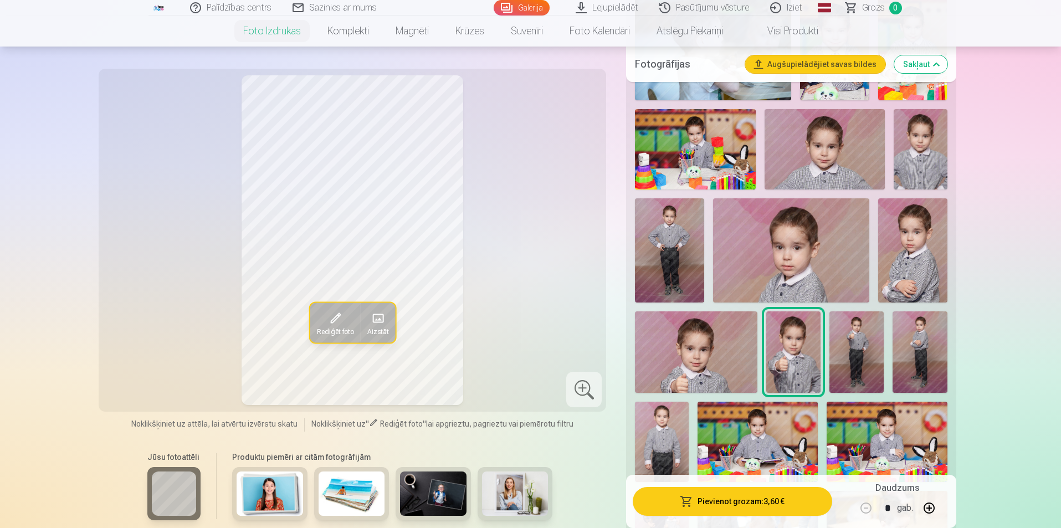
click at [731, 365] on img at bounding box center [696, 351] width 122 height 81
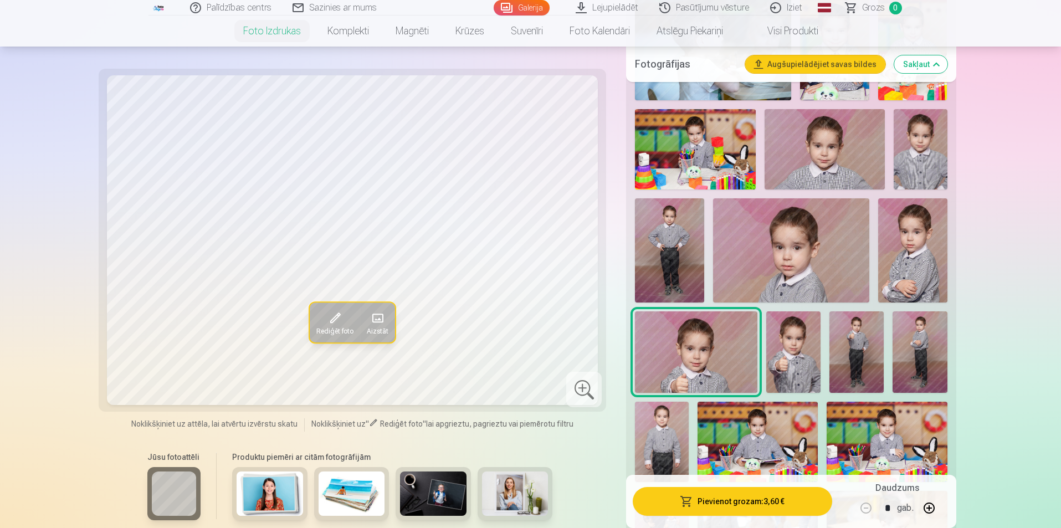
click at [794, 371] on img at bounding box center [793, 351] width 54 height 81
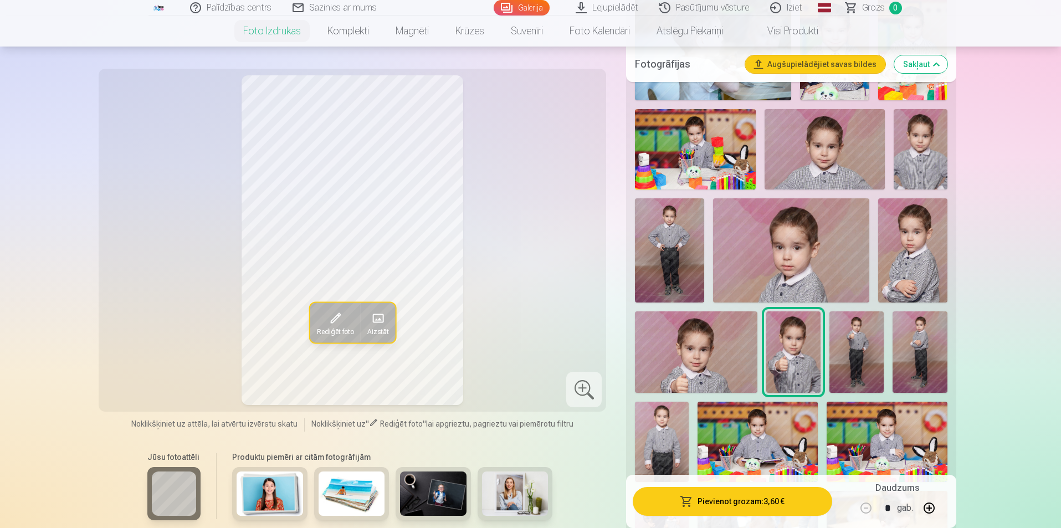
click at [668, 433] on img at bounding box center [662, 442] width 54 height 80
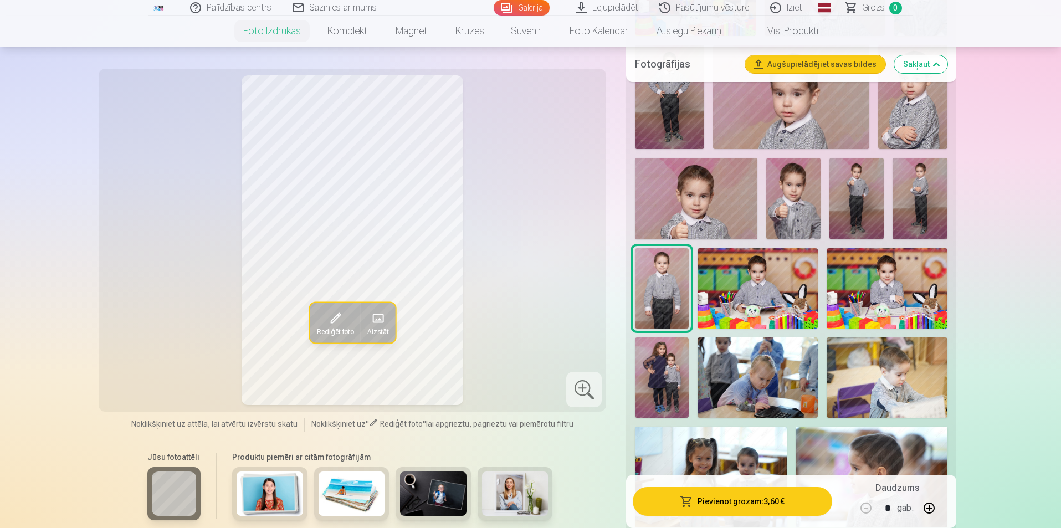
scroll to position [998, 0]
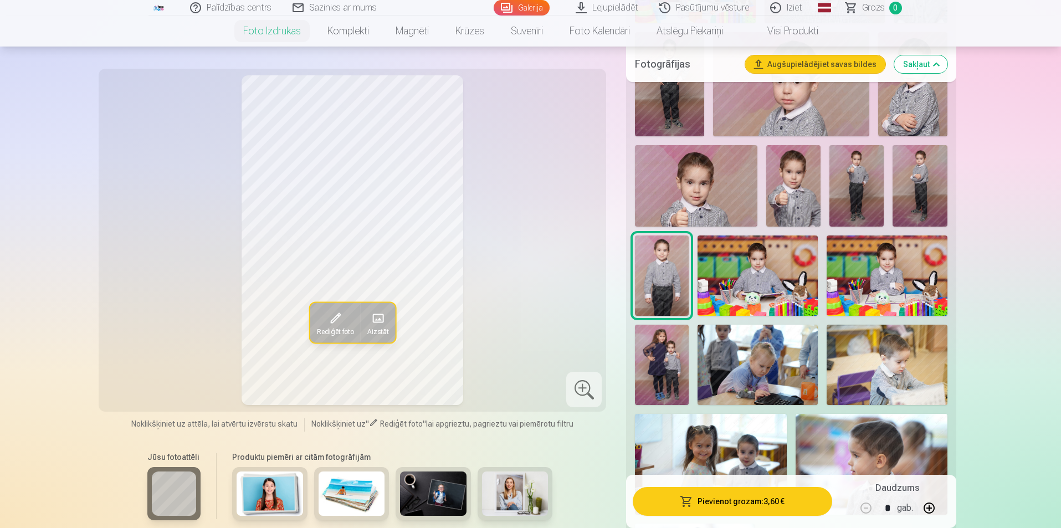
click at [658, 355] on img at bounding box center [662, 365] width 54 height 80
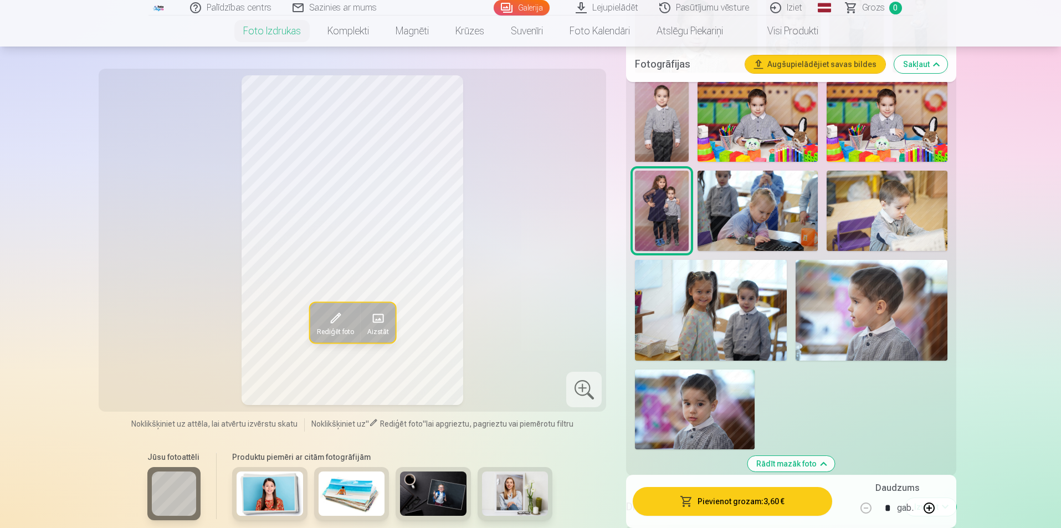
scroll to position [1164, 0]
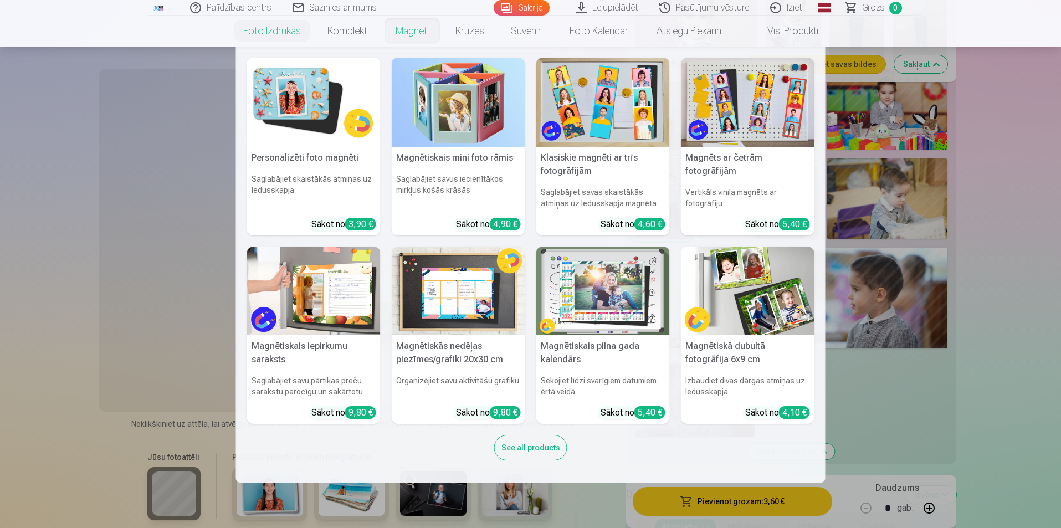
click at [411, 30] on link "Magnēti" at bounding box center [412, 31] width 60 height 31
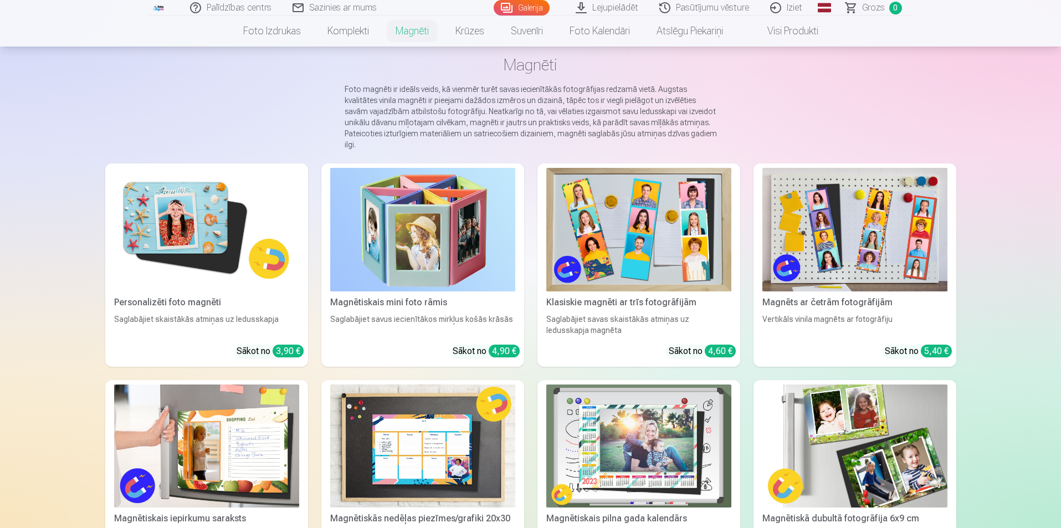
scroll to position [55, 0]
click at [218, 278] on img at bounding box center [206, 230] width 185 height 124
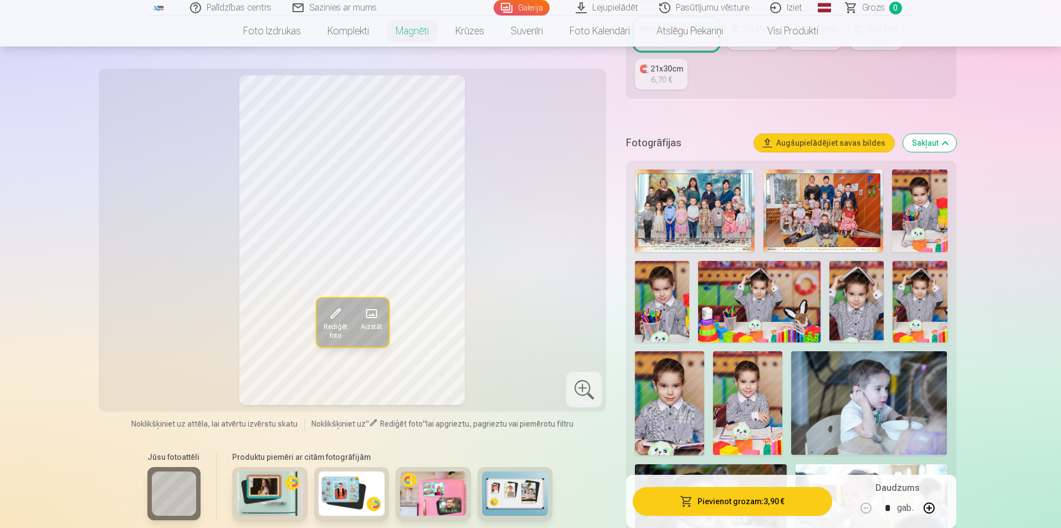
scroll to position [277, 0]
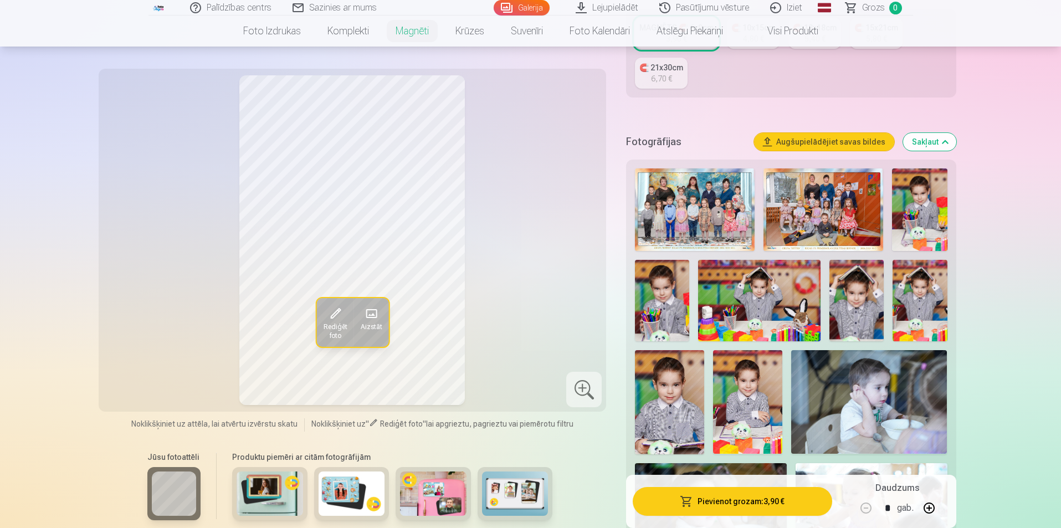
click at [663, 386] on img at bounding box center [669, 402] width 69 height 104
click at [753, 381] on img at bounding box center [747, 402] width 69 height 104
click at [864, 308] on img at bounding box center [857, 300] width 54 height 81
click at [924, 279] on img at bounding box center [920, 300] width 54 height 81
click at [859, 286] on img at bounding box center [857, 300] width 54 height 81
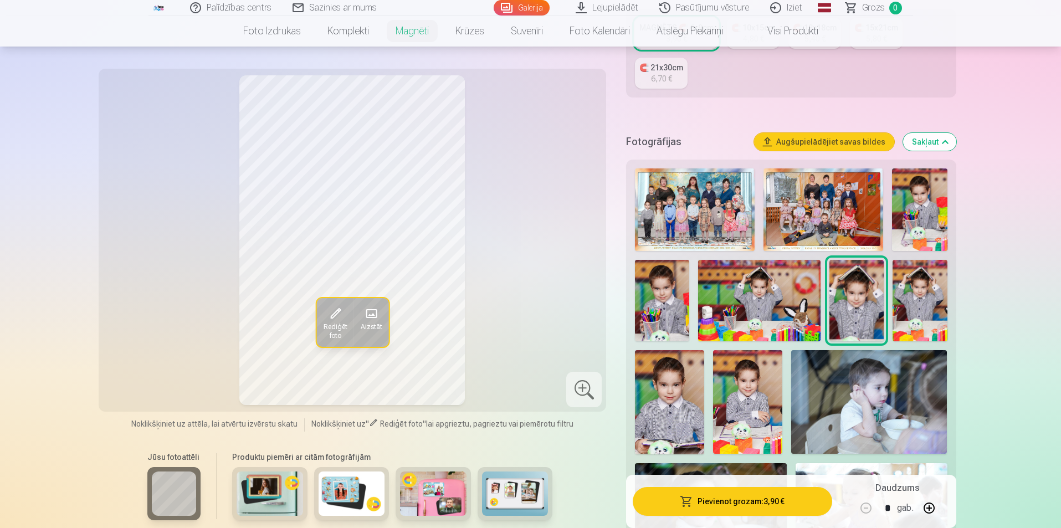
click at [751, 375] on img at bounding box center [747, 402] width 69 height 104
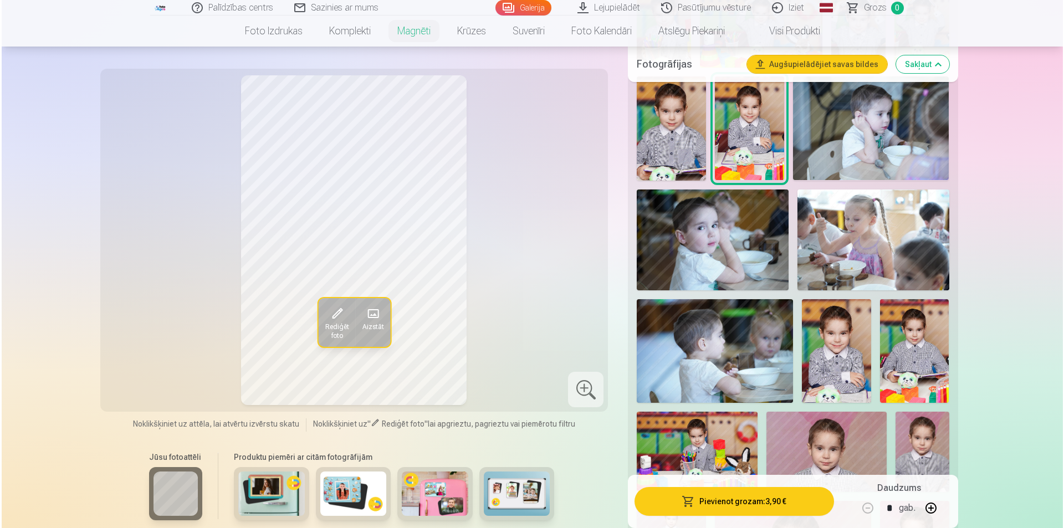
scroll to position [554, 0]
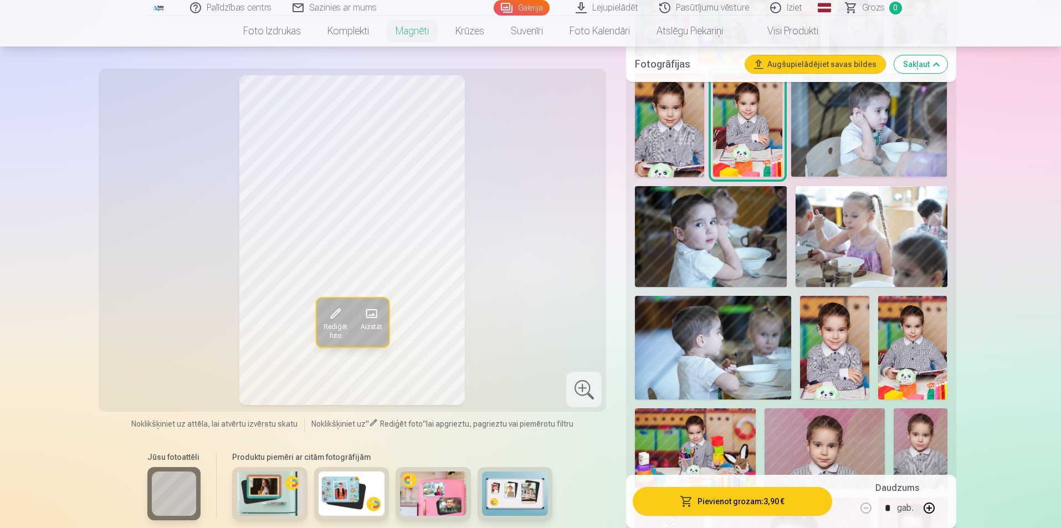
click at [822, 339] on img at bounding box center [834, 348] width 69 height 104
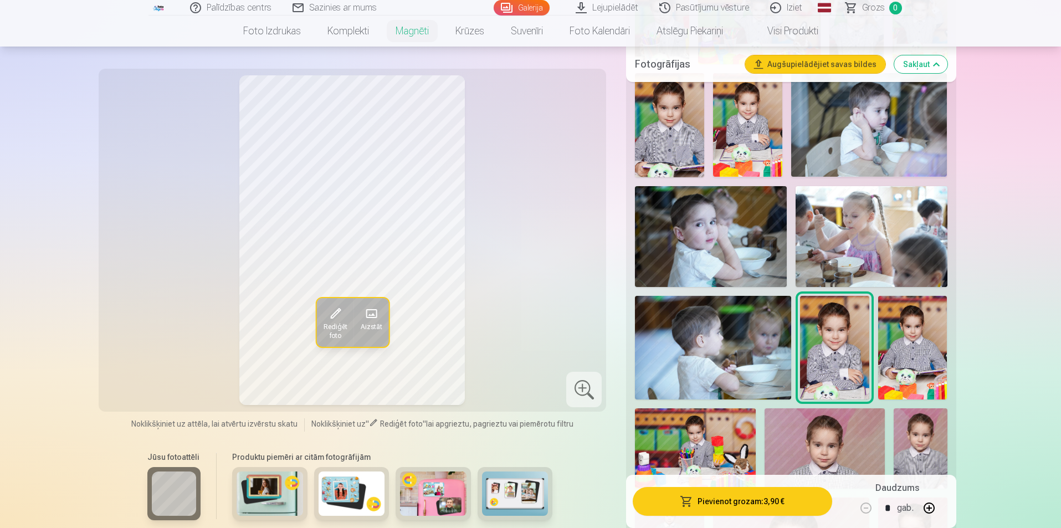
click at [931, 320] on img at bounding box center [912, 348] width 69 height 104
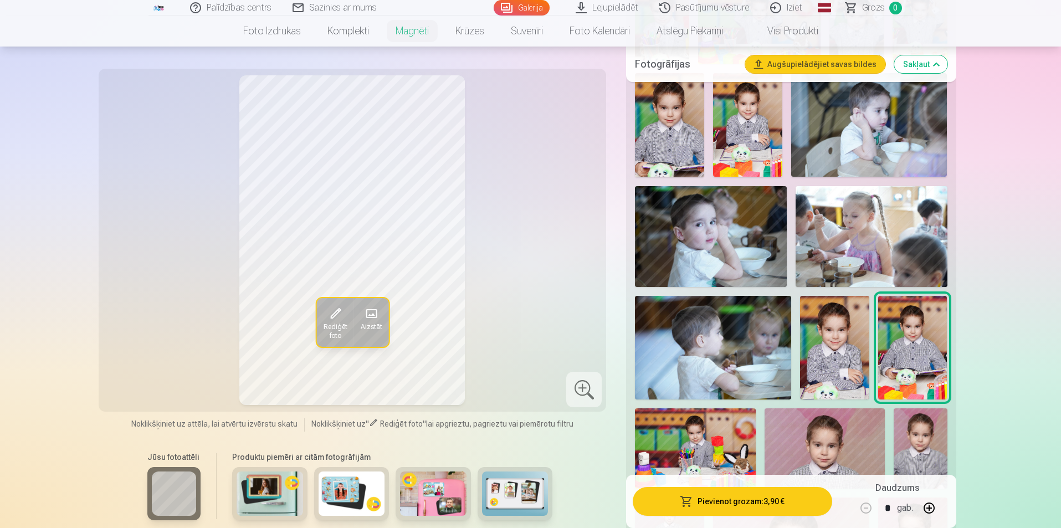
click at [840, 431] on img at bounding box center [825, 448] width 120 height 80
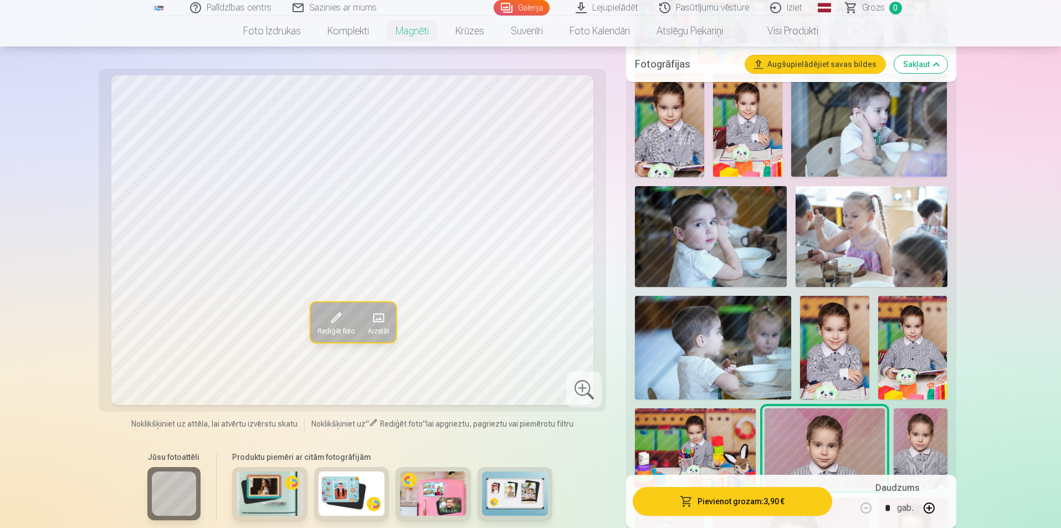
click at [923, 441] on img at bounding box center [921, 448] width 54 height 80
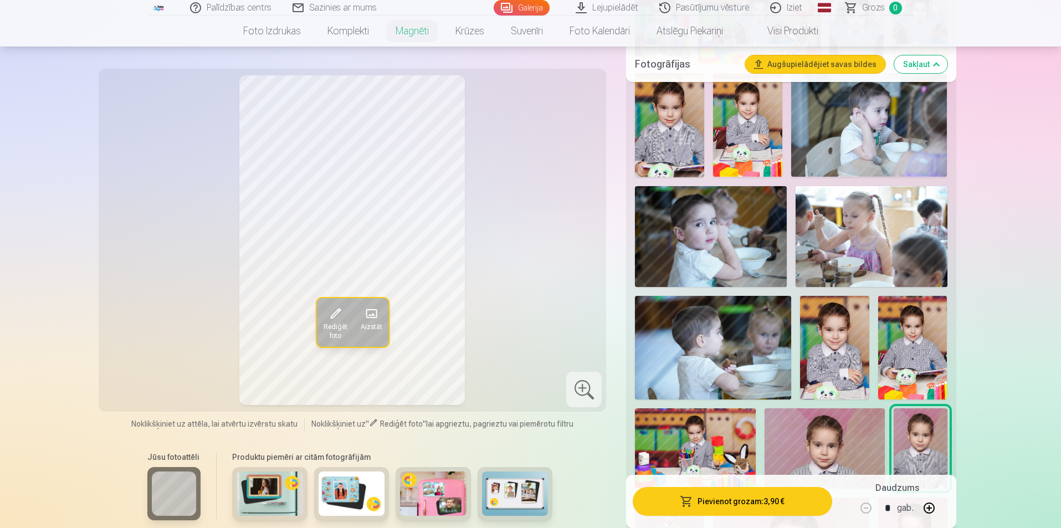
click at [752, 121] on img at bounding box center [747, 125] width 69 height 104
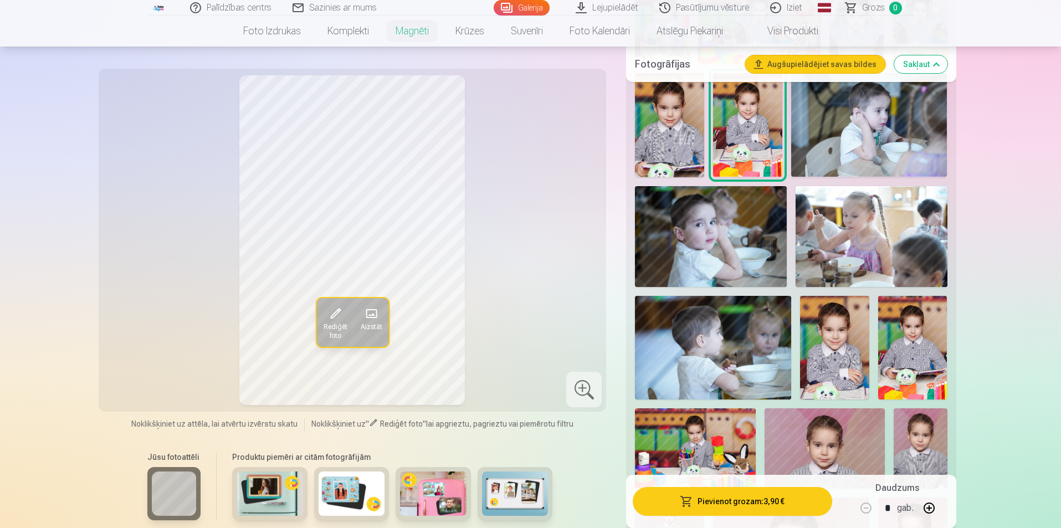
click at [722, 505] on button "Pievienot grozam : 3,90 €" at bounding box center [732, 501] width 199 height 29
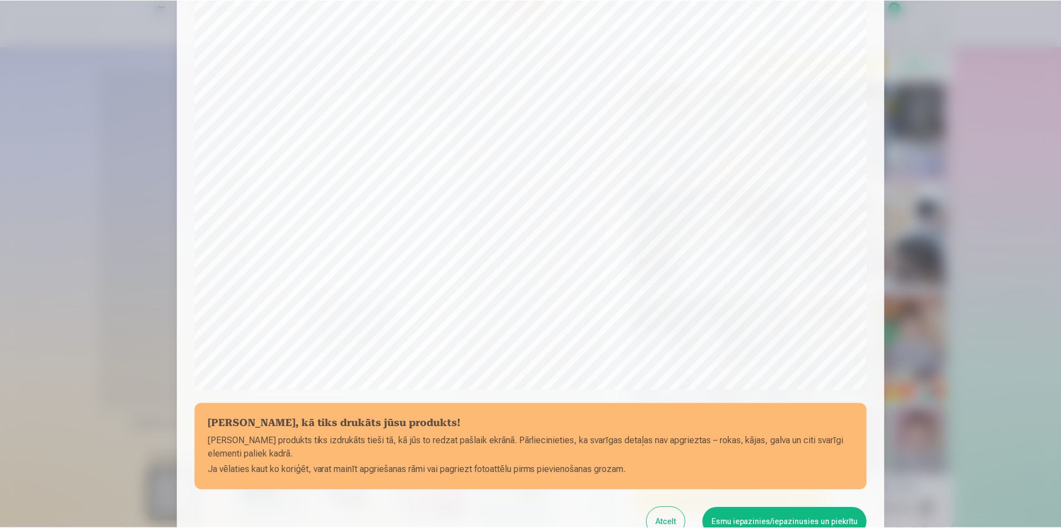
scroll to position [270, 0]
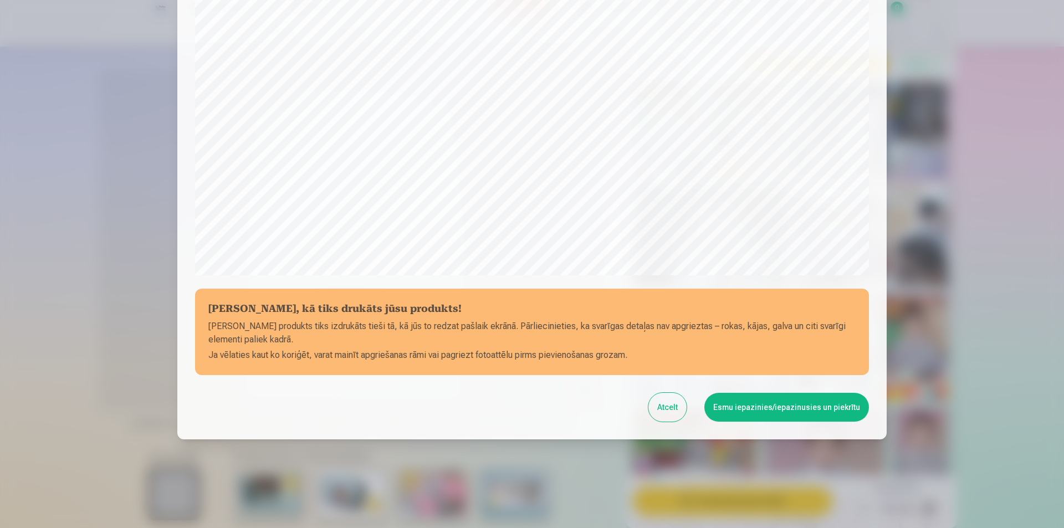
click at [768, 410] on button "Esmu iepazinies/iepazinusies un piekrītu" at bounding box center [786, 407] width 165 height 29
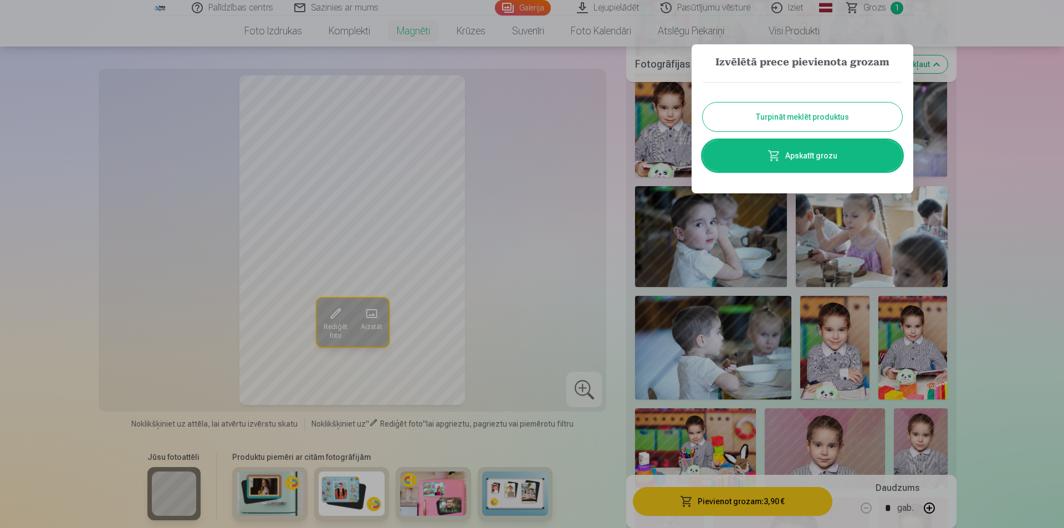
click at [810, 116] on button "Turpināt meklēt produktus" at bounding box center [803, 117] width 200 height 29
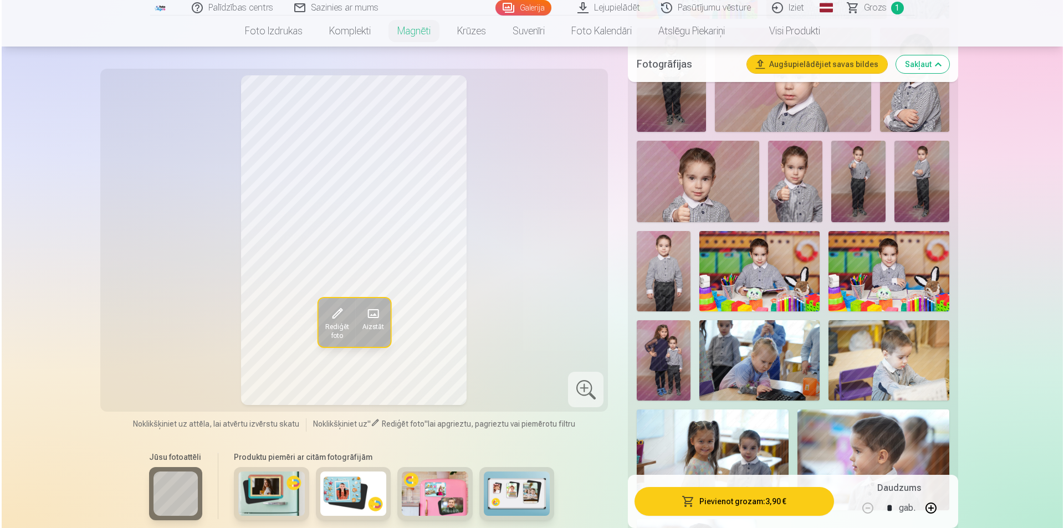
scroll to position [1053, 0]
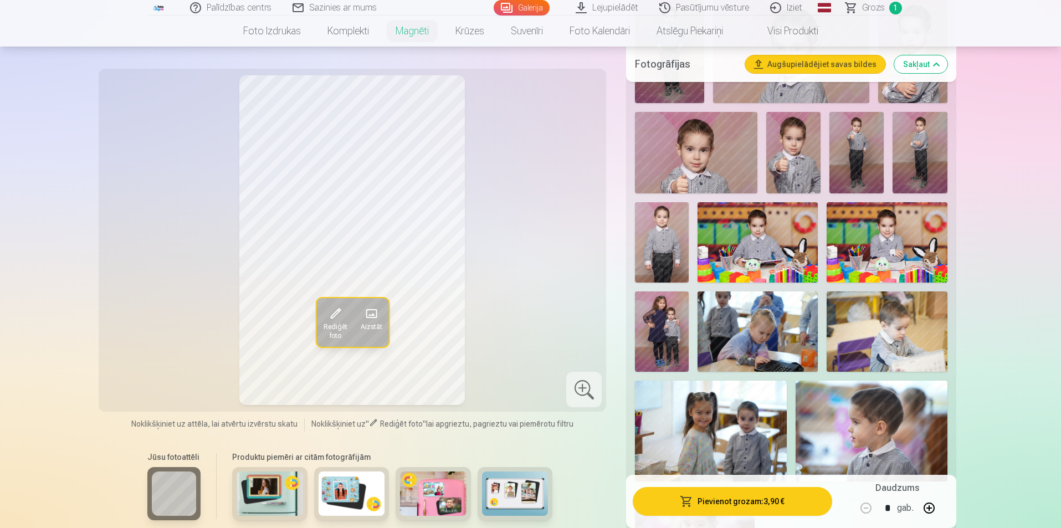
click at [677, 312] on img at bounding box center [662, 332] width 54 height 80
click at [742, 499] on button "Pievienot grozam : 3,90 €" at bounding box center [732, 501] width 199 height 29
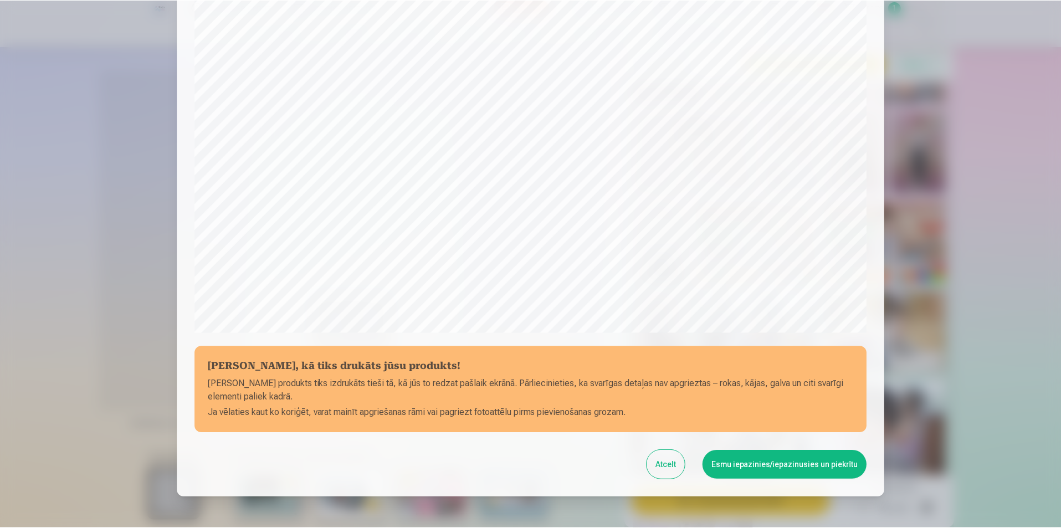
scroll to position [270, 0]
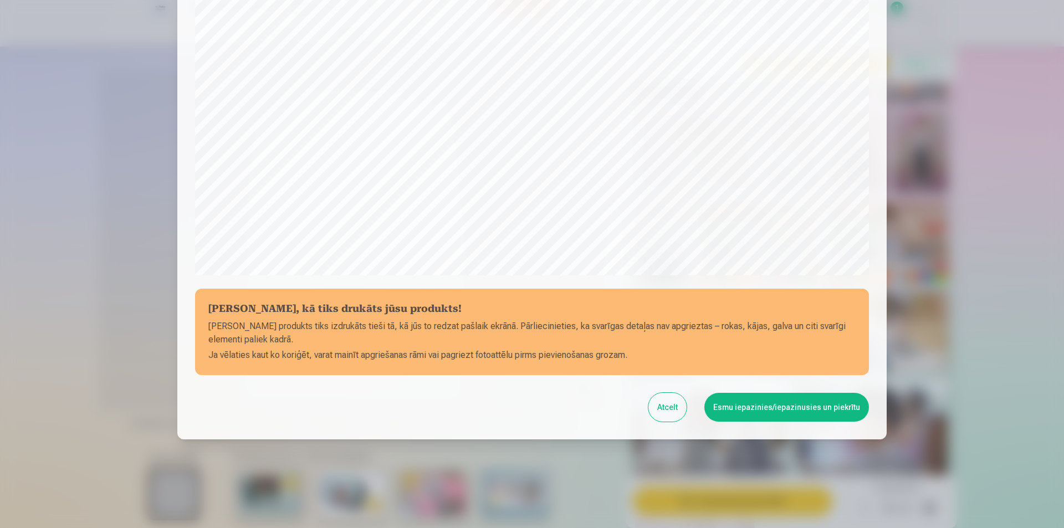
click at [770, 410] on button "Esmu iepazinies/iepazinusies un piekrītu" at bounding box center [786, 407] width 165 height 29
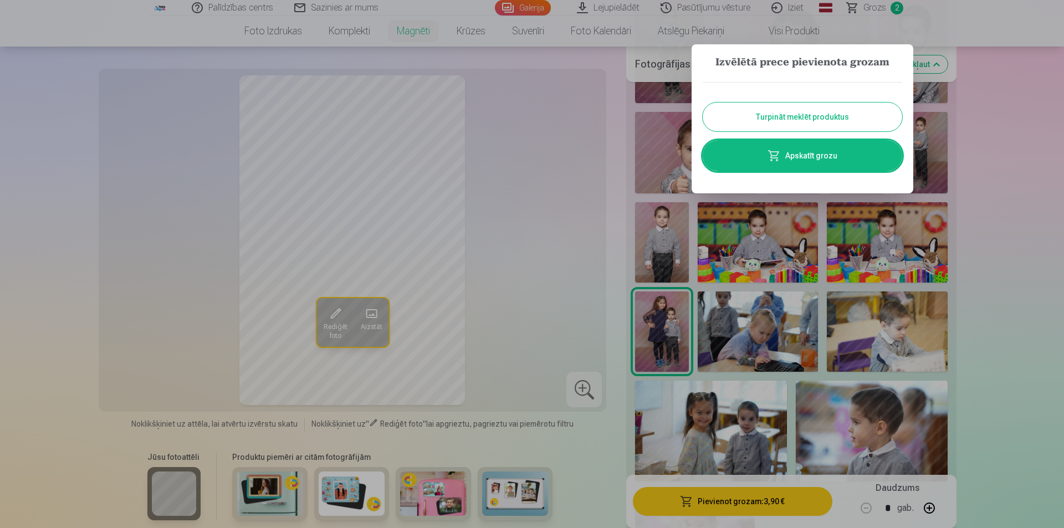
click at [811, 118] on button "Turpināt meklēt produktus" at bounding box center [803, 117] width 200 height 29
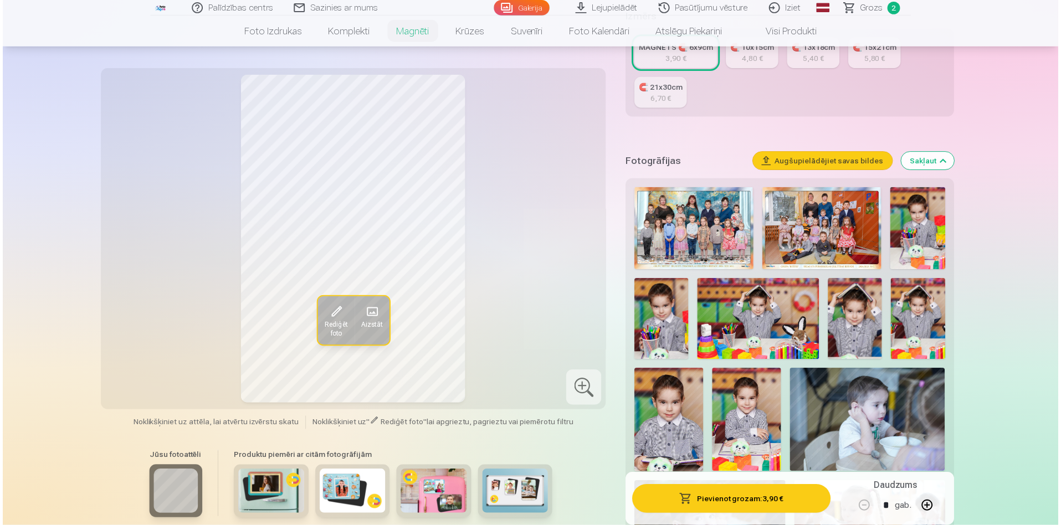
scroll to position [277, 0]
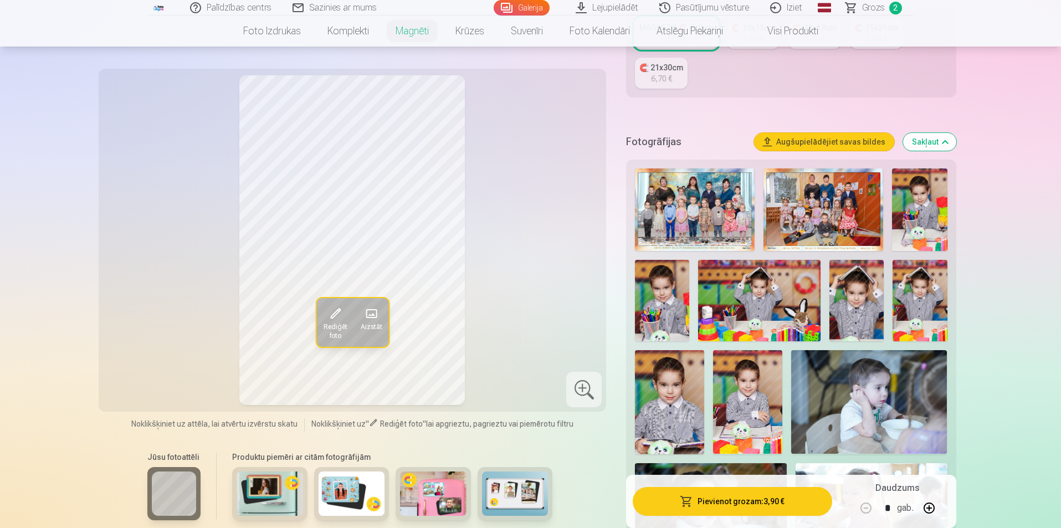
click at [673, 211] on img at bounding box center [695, 209] width 120 height 83
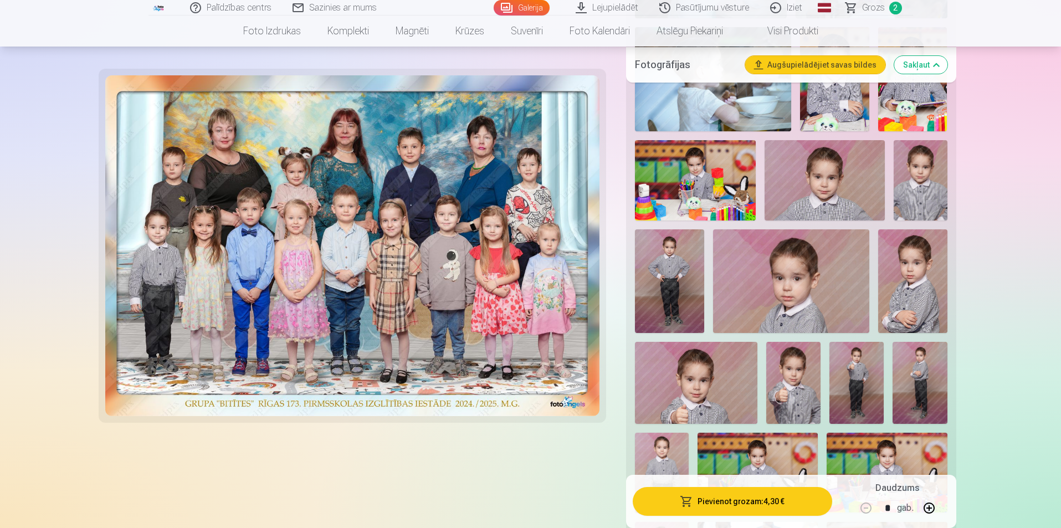
scroll to position [831, 0]
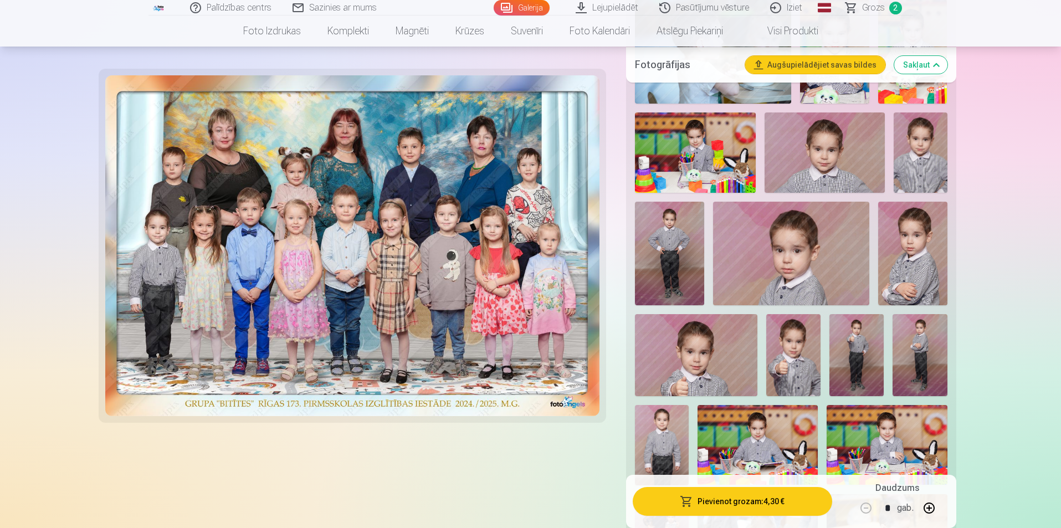
click at [673, 417] on img at bounding box center [662, 445] width 54 height 80
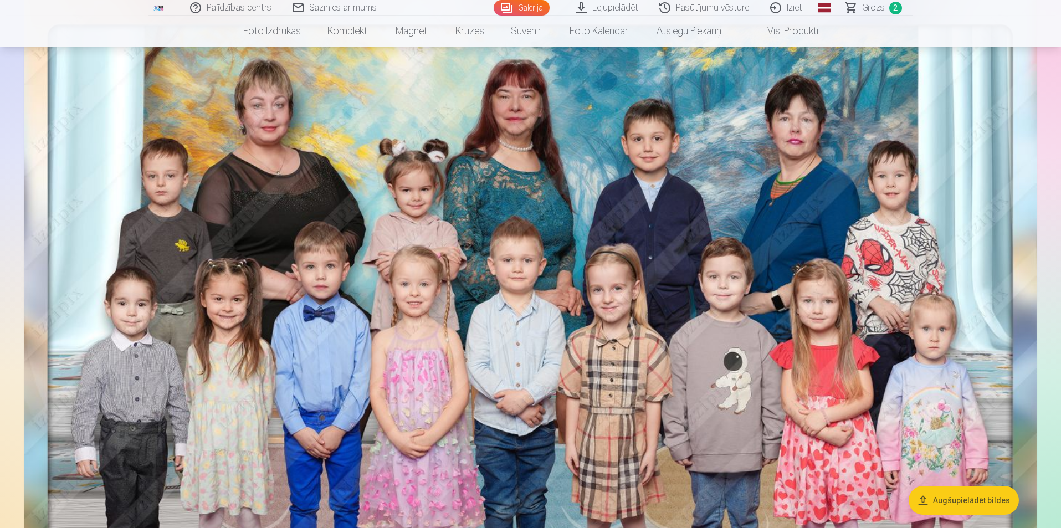
scroll to position [111, 0]
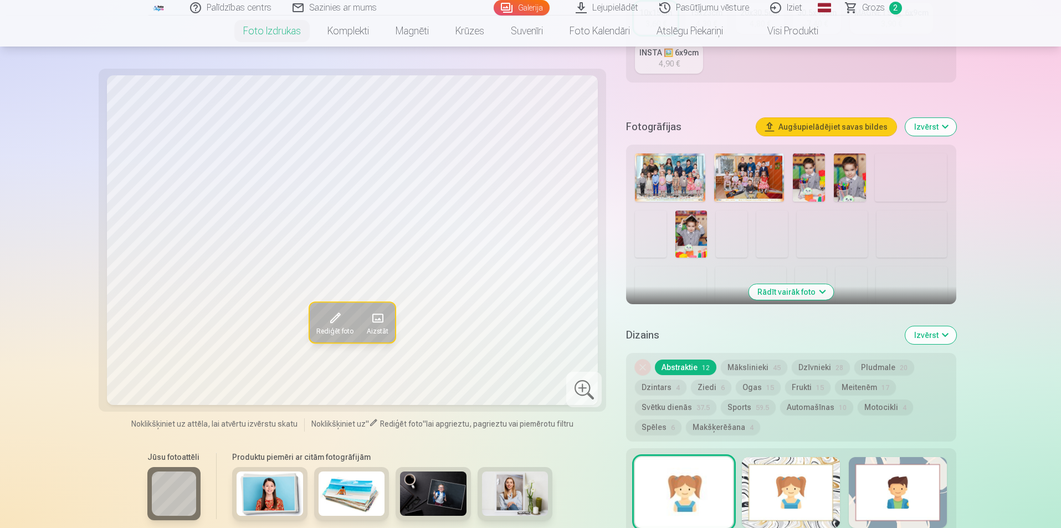
scroll to position [277, 0]
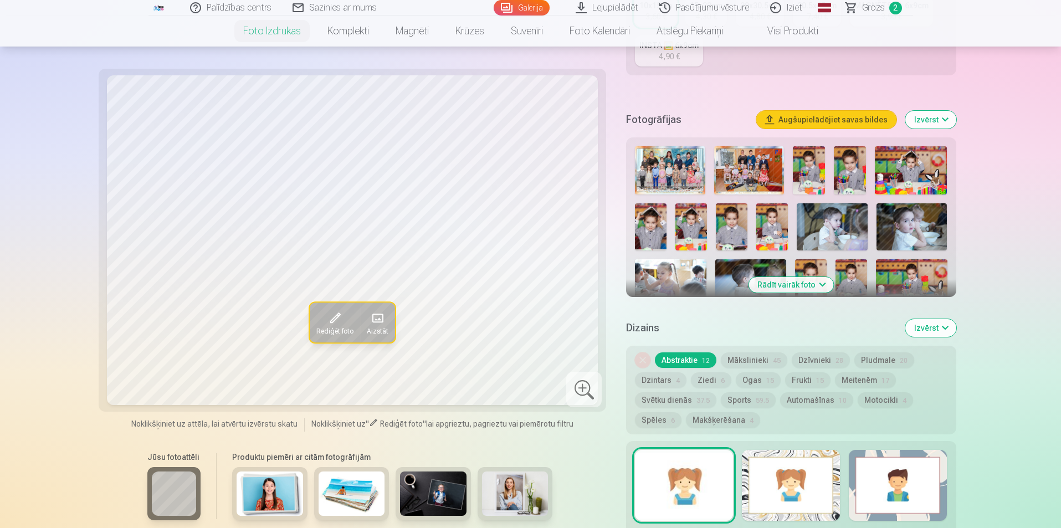
click at [802, 284] on button "Rādīt vairāk foto" at bounding box center [791, 285] width 85 height 16
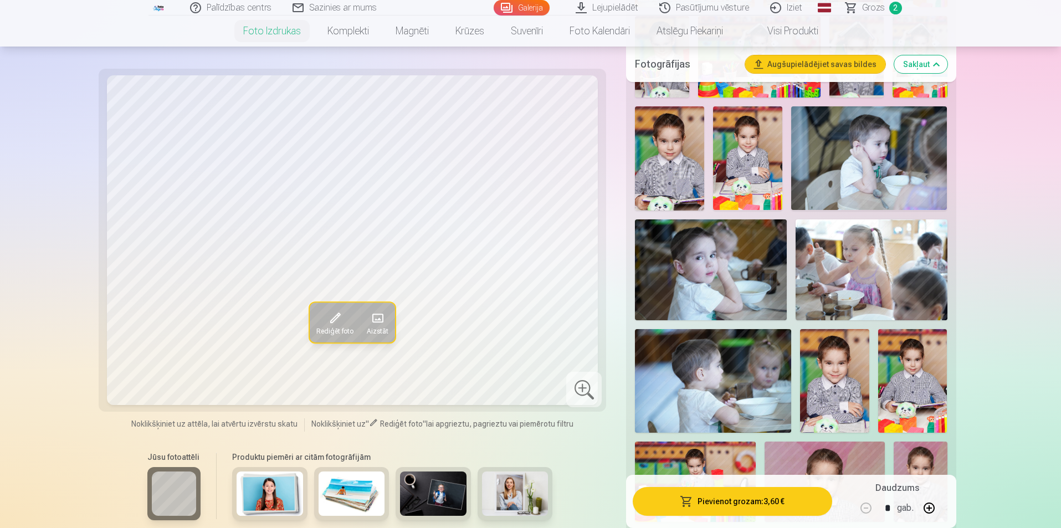
scroll to position [665, 0]
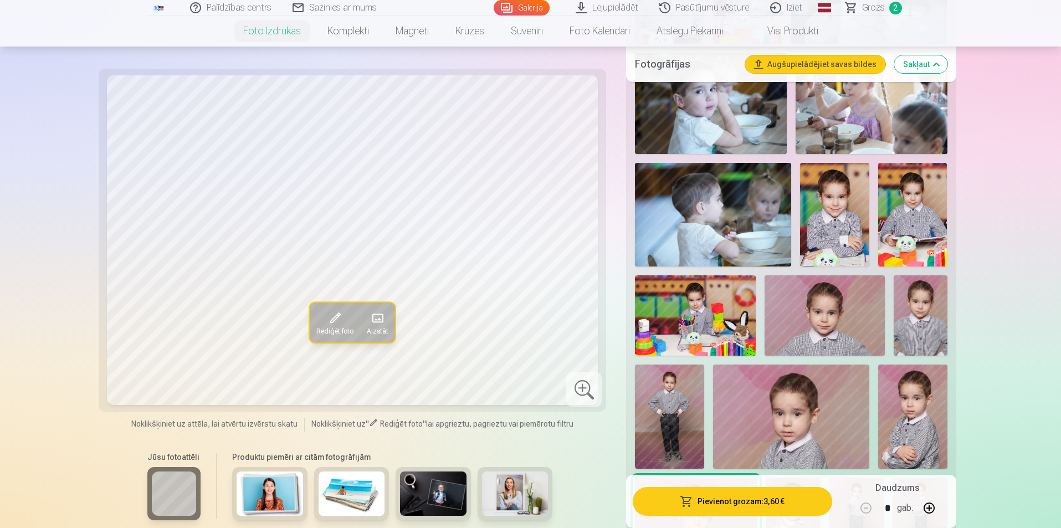
click at [690, 391] on img at bounding box center [669, 417] width 69 height 104
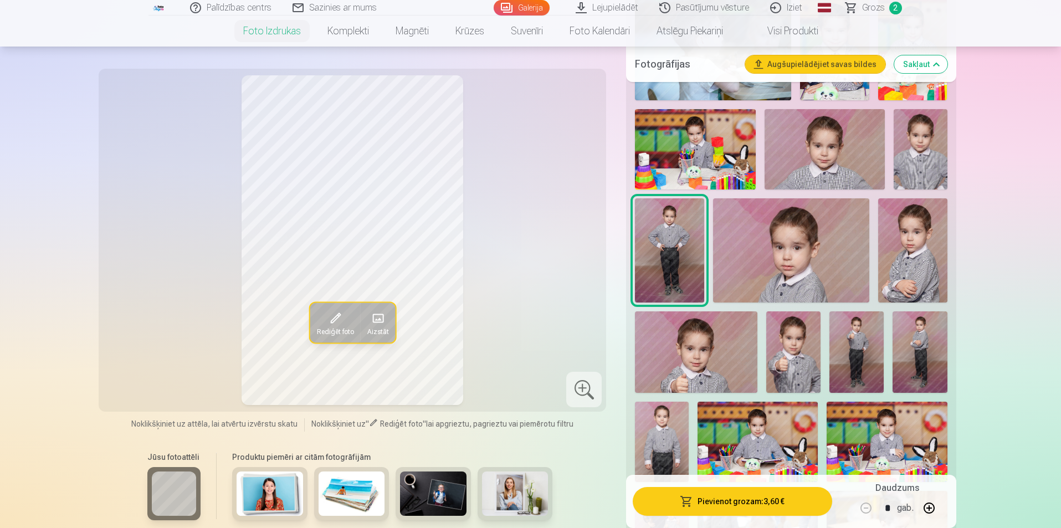
scroll to position [887, 0]
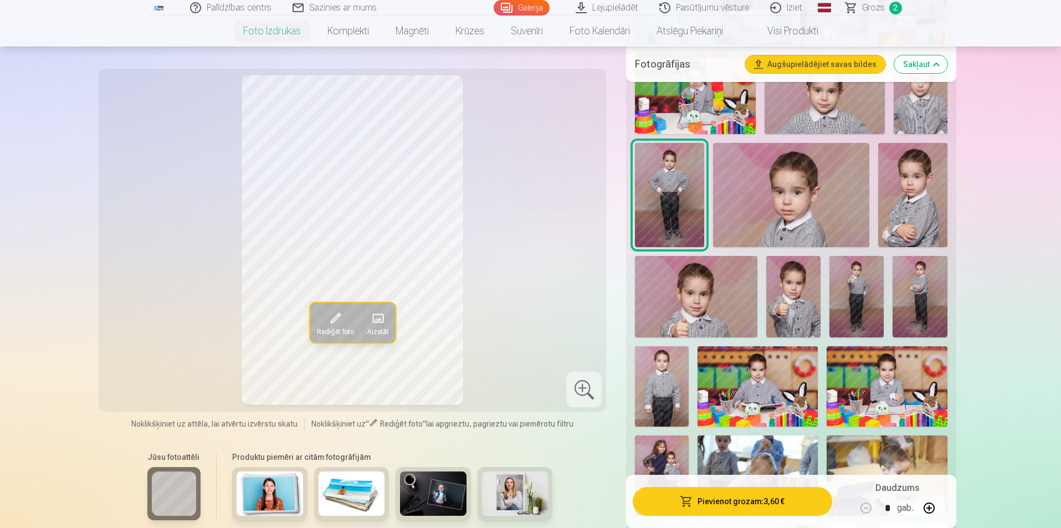
click at [672, 366] on img at bounding box center [662, 386] width 54 height 80
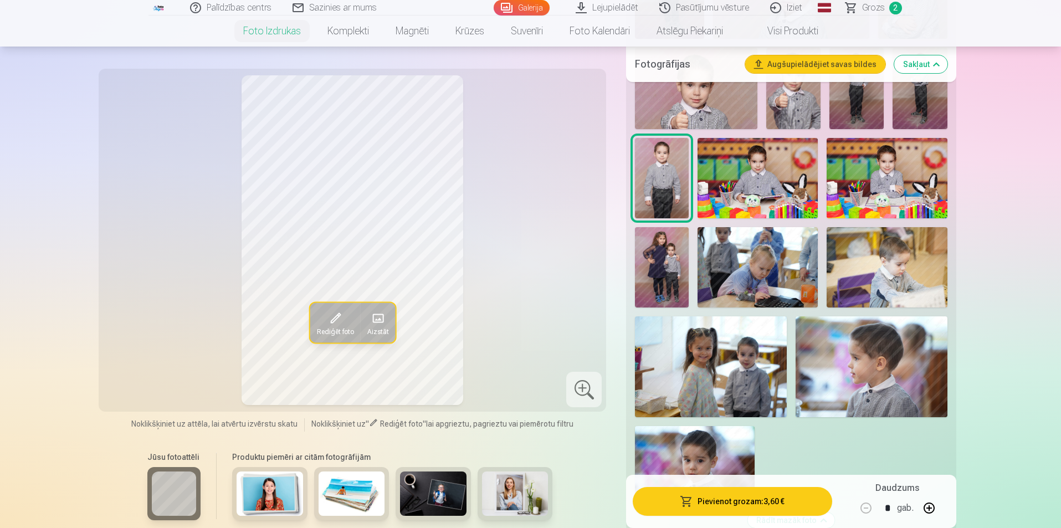
scroll to position [1108, 0]
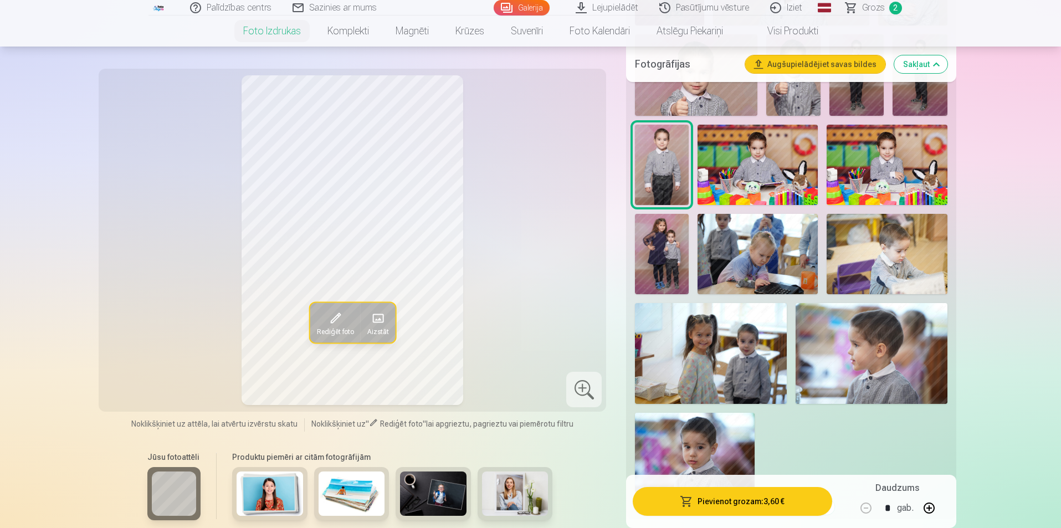
click at [676, 268] on img at bounding box center [662, 254] width 54 height 80
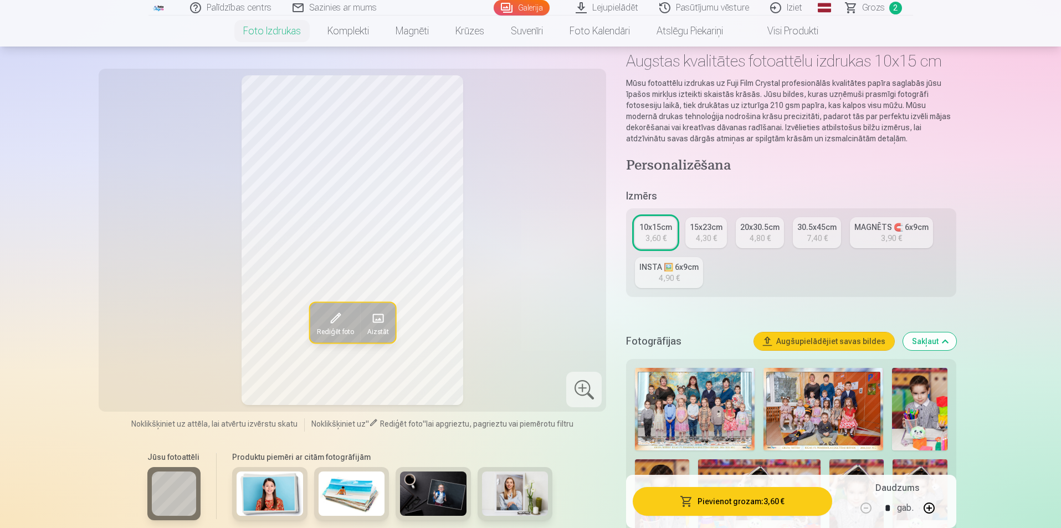
scroll to position [0, 0]
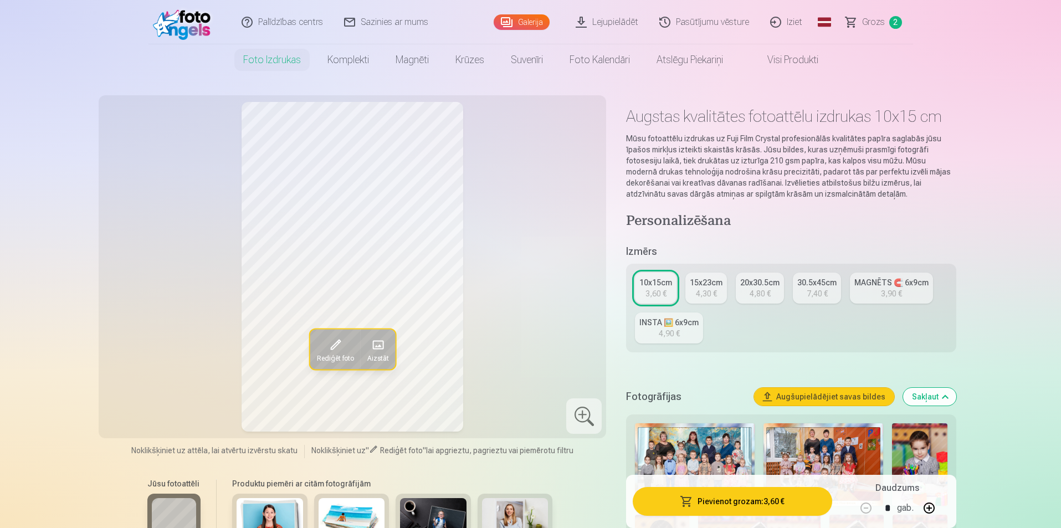
click at [873, 22] on span "Grozs" at bounding box center [873, 22] width 23 height 13
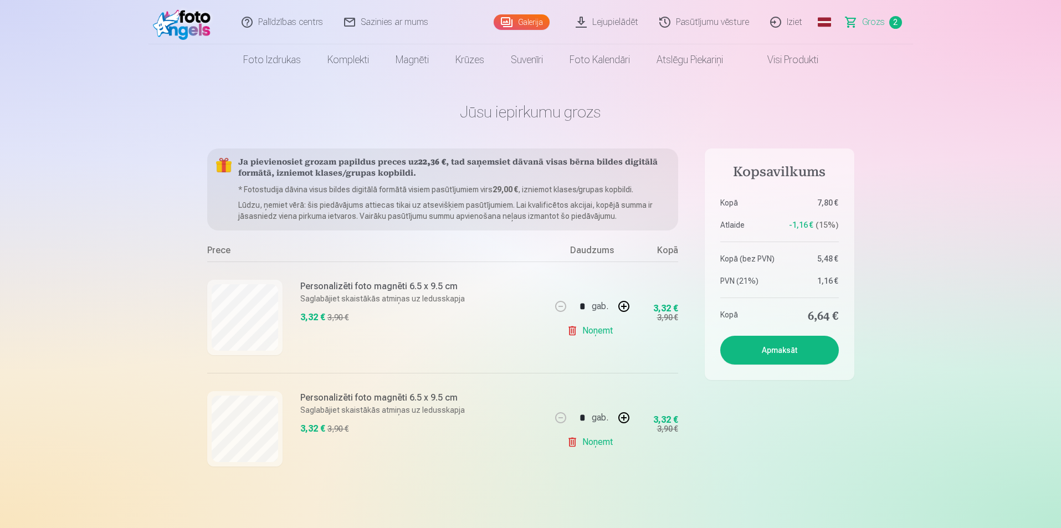
scroll to position [462, 0]
